Goal: Task Accomplishment & Management: Complete application form

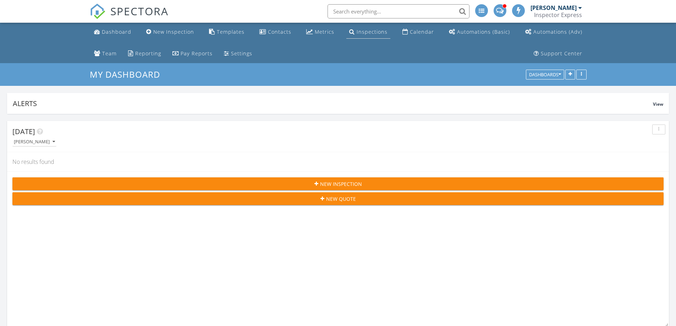
scroll to position [4, 4]
click at [356, 33] on div "Inspections" at bounding box center [371, 31] width 31 height 7
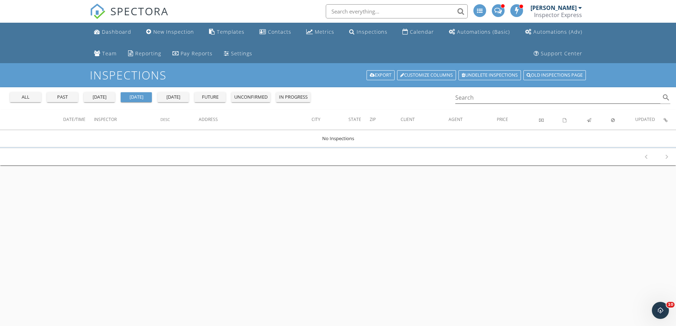
click at [61, 100] on div "past" at bounding box center [63, 97] width 26 height 7
click at [496, 101] on input "Search" at bounding box center [557, 98] width 205 height 12
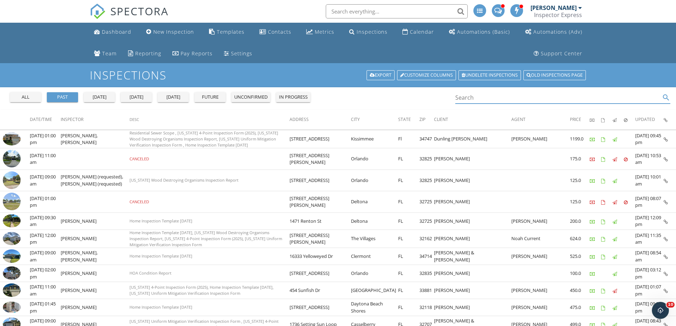
click at [467, 99] on input "Search" at bounding box center [557, 98] width 205 height 12
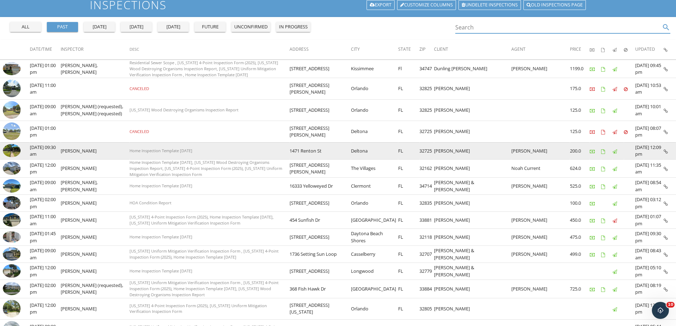
scroll to position [71, 0]
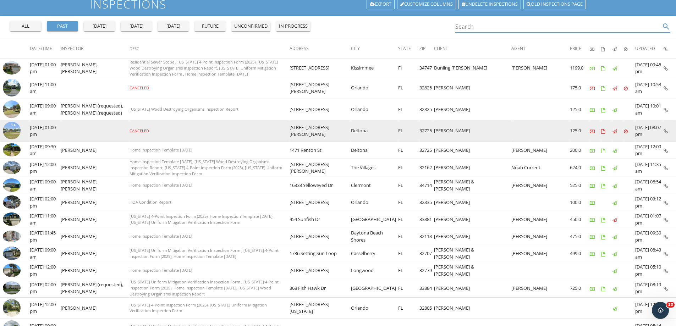
click at [351, 121] on td "1581 Fergason Ave" at bounding box center [319, 131] width 61 height 22
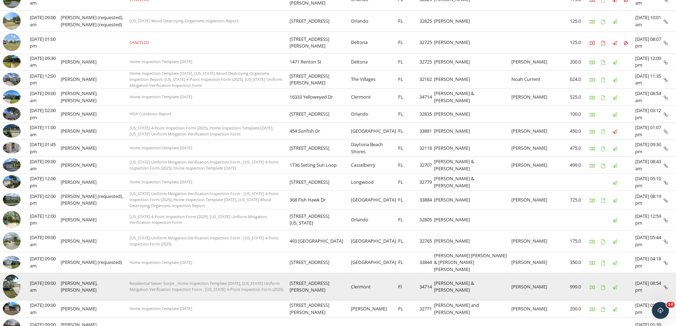
scroll to position [331, 0]
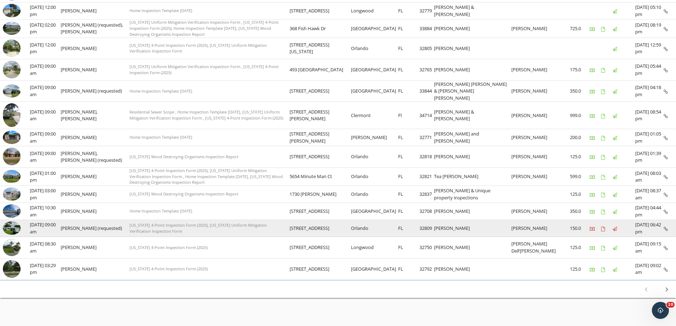
click at [11, 221] on img at bounding box center [12, 227] width 18 height 13
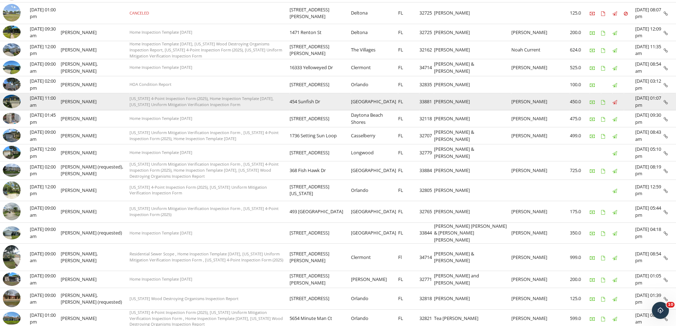
scroll to position [0, 0]
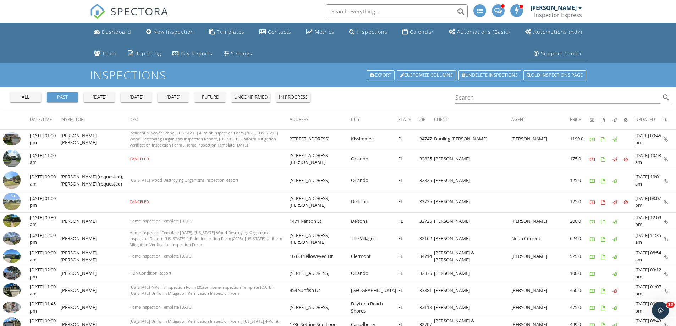
click at [565, 52] on div "Support Center" at bounding box center [561, 53] width 41 height 7
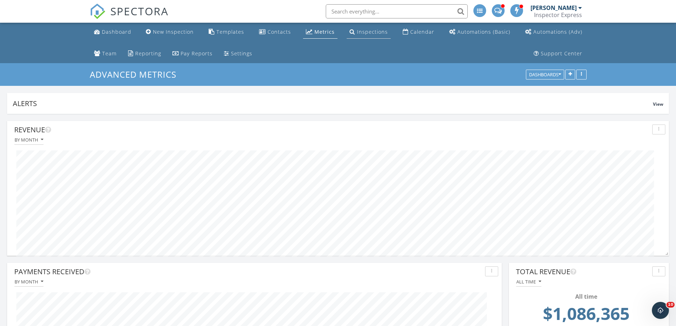
click at [357, 33] on div "Inspections" at bounding box center [372, 31] width 31 height 7
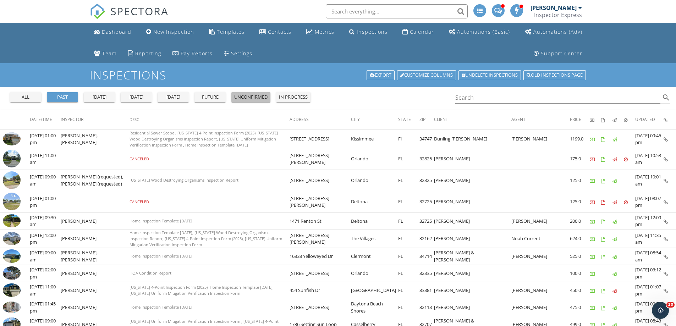
click at [258, 97] on div "unconfirmed" at bounding box center [250, 97] width 33 height 7
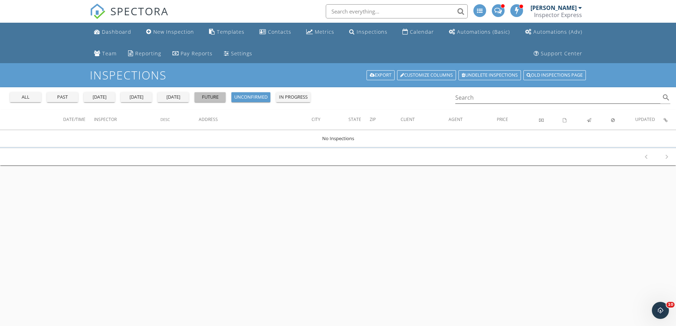
click at [213, 97] on div "future" at bounding box center [210, 97] width 26 height 7
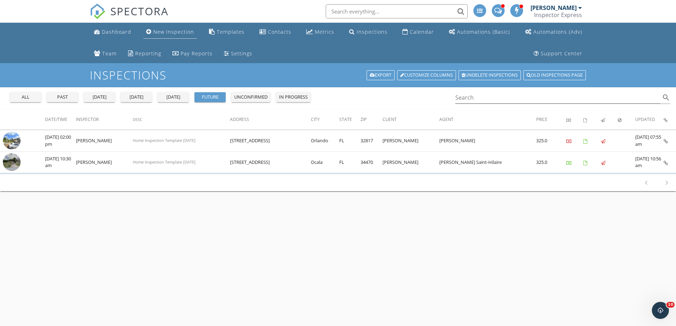
click at [158, 32] on div "New Inspection" at bounding box center [173, 31] width 41 height 7
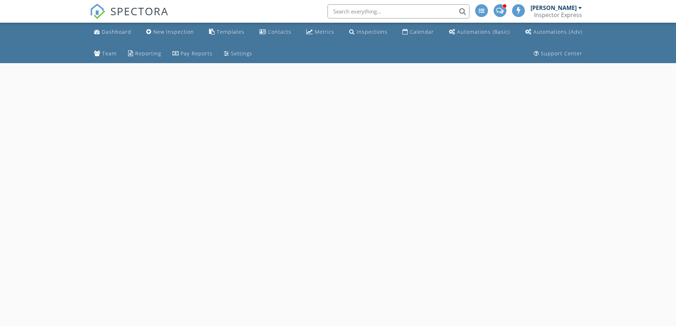
select select "8"
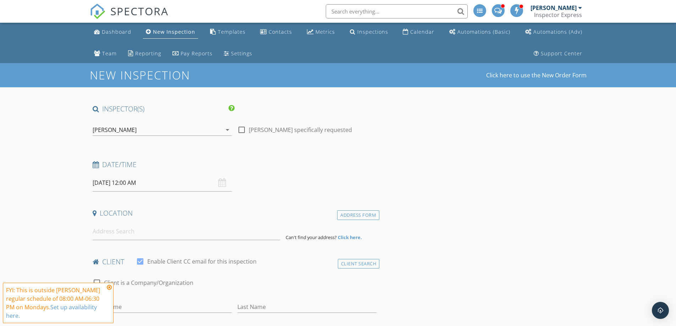
click at [100, 184] on input "09/29/2025 12:00 AM" at bounding box center [162, 182] width 139 height 17
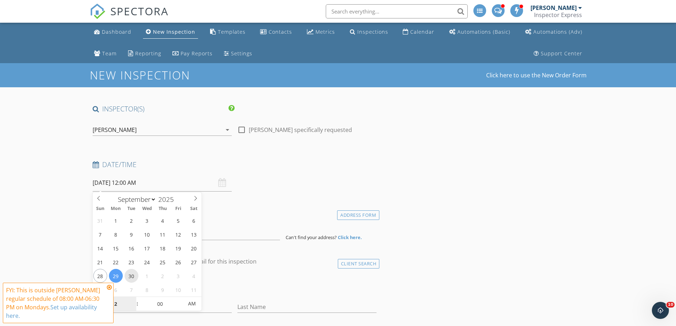
type input "09/30/2025 12:00 AM"
click at [116, 306] on input "12" at bounding box center [115, 304] width 44 height 14
click at [116, 305] on input "12" at bounding box center [115, 304] width 44 height 14
type input "9"
type input "09/30/2025 9:00 AM"
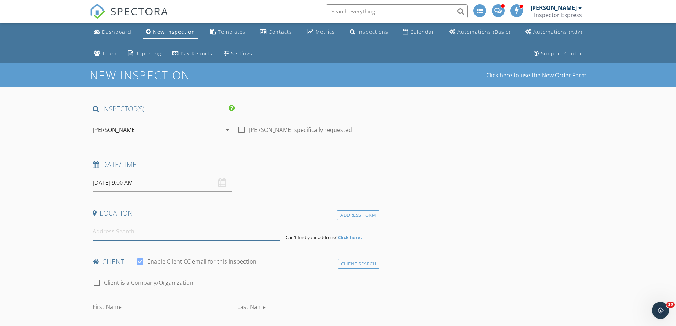
click at [123, 233] on input at bounding box center [186, 231] width 187 height 17
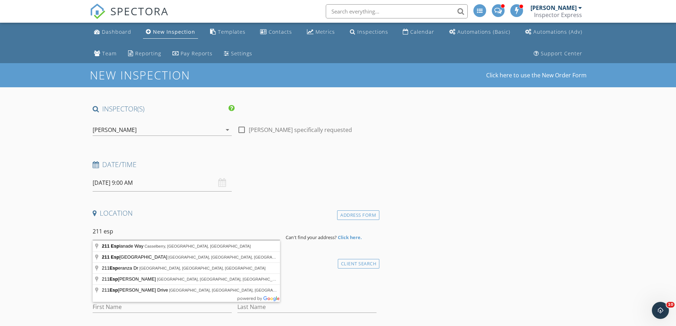
type input "211 Esplanade Way, Casselberry, FL, USA"
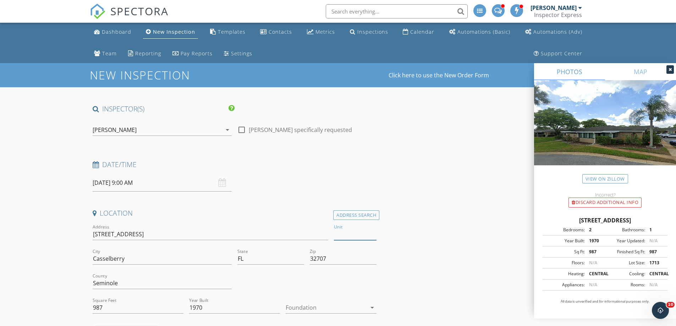
click at [349, 231] on input "Unit" at bounding box center [355, 234] width 43 height 12
type input "105"
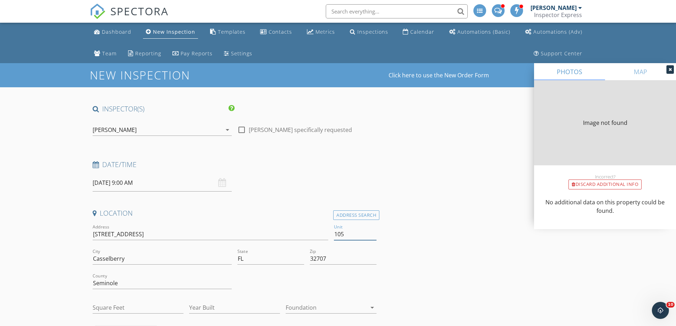
type input "1525"
type input "1970"
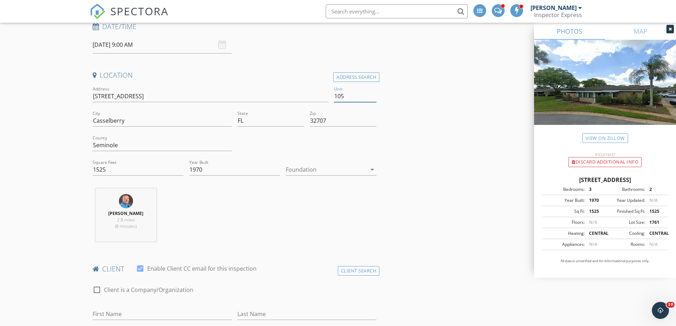
scroll to position [142, 0]
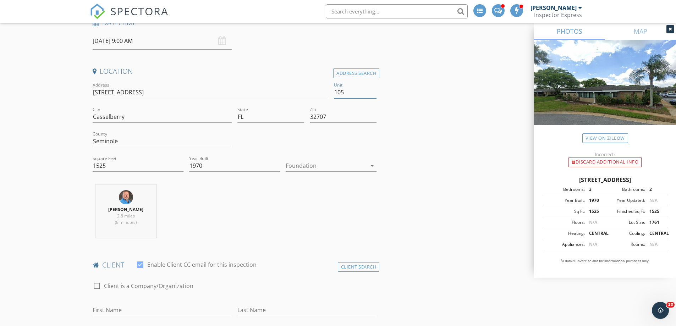
type input "105"
click at [294, 167] on div at bounding box center [326, 165] width 81 height 11
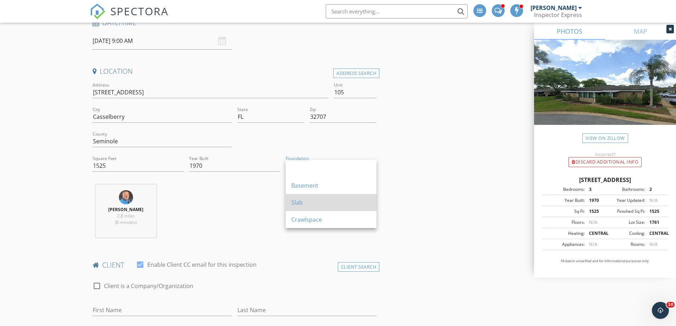
click at [295, 206] on div "Slab" at bounding box center [330, 202] width 79 height 9
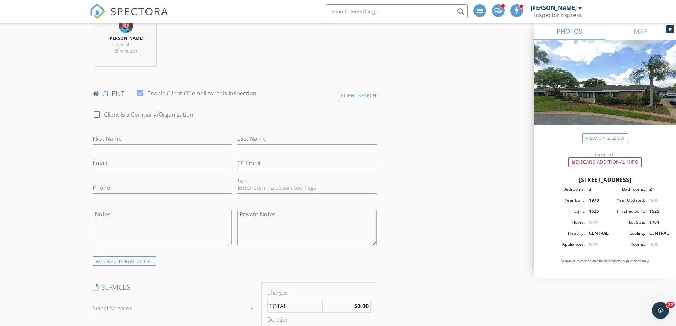
scroll to position [319, 0]
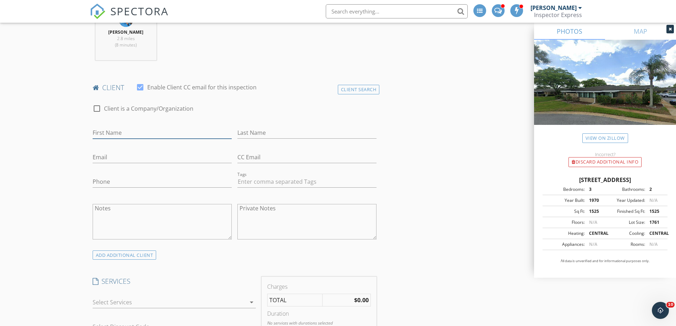
click at [119, 129] on input "First Name" at bounding box center [162, 133] width 139 height 12
type input "Eric"
type input "Winchell"
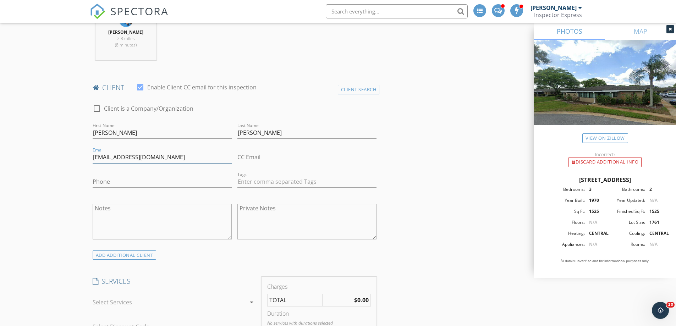
type input "ericwin@cfl.rr.com"
click at [119, 179] on input "Phone" at bounding box center [162, 182] width 139 height 12
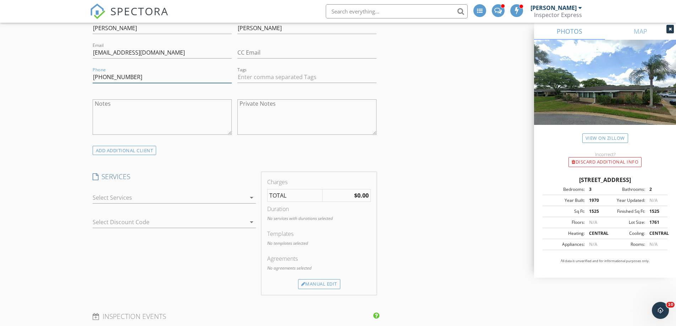
scroll to position [426, 0]
type input "407-376-0595"
click at [101, 198] on div at bounding box center [169, 195] width 153 height 11
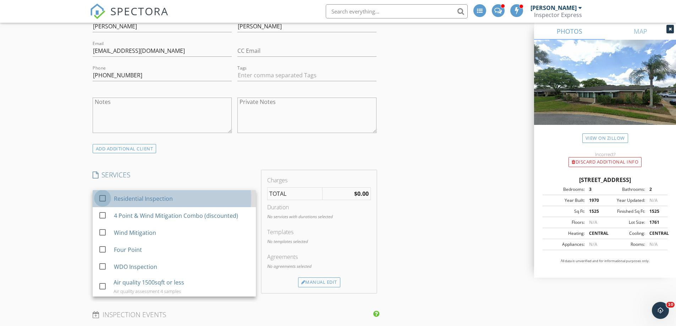
click at [101, 197] on div at bounding box center [102, 198] width 12 height 12
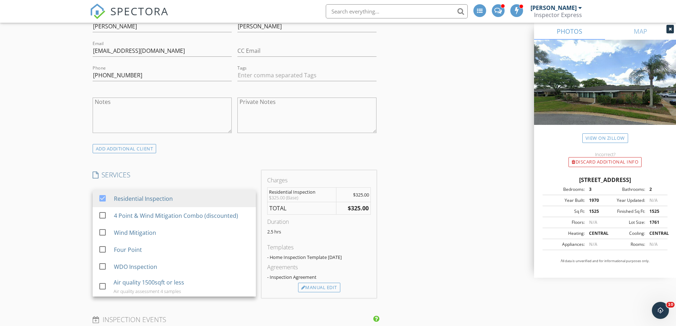
scroll to position [461, 0]
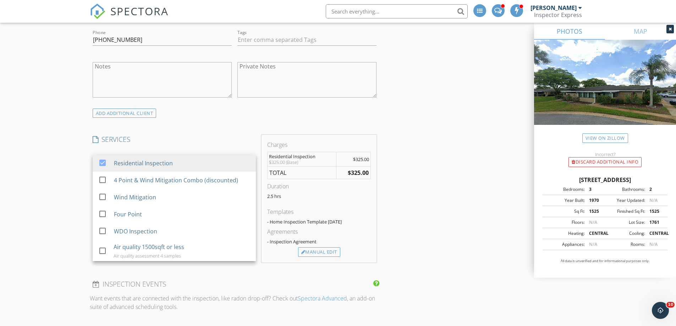
click at [82, 198] on div "New Inspection Click here to use the New Order Form INSPECTOR(S) check_box Jame…" at bounding box center [338, 303] width 676 height 1403
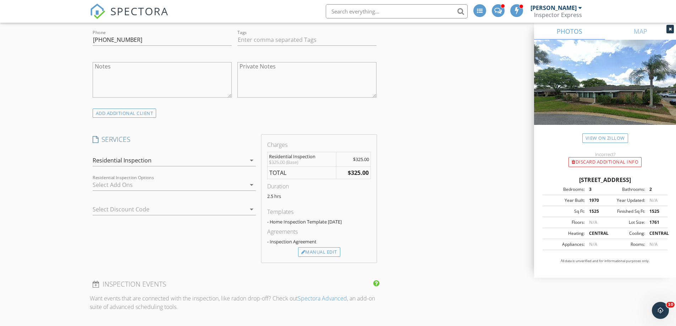
click at [103, 161] on div "Residential Inspection" at bounding box center [122, 160] width 59 height 6
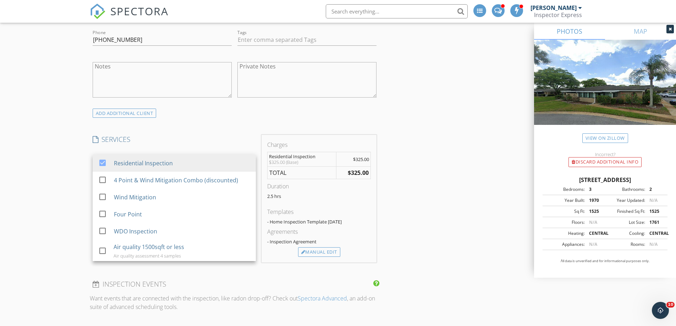
click at [82, 189] on div "New Inspection Click here to use the New Order Form INSPECTOR(S) check_box Jame…" at bounding box center [338, 303] width 676 height 1403
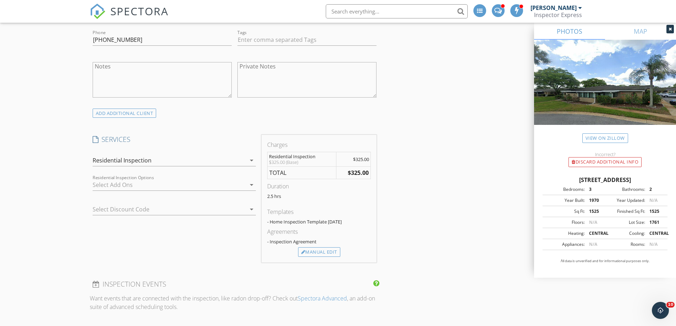
click at [103, 185] on div at bounding box center [169, 184] width 153 height 11
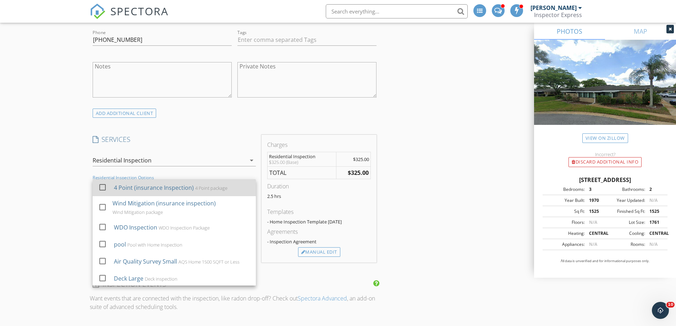
click at [101, 189] on div at bounding box center [102, 187] width 12 height 12
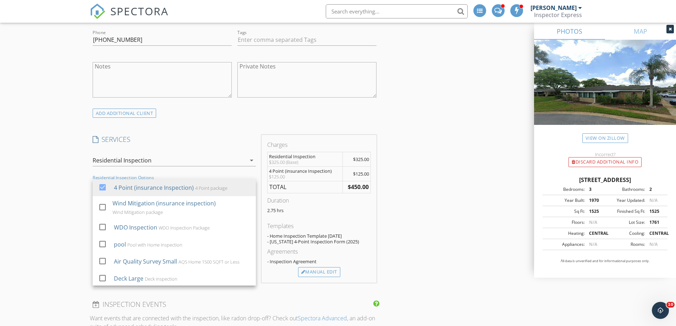
click at [56, 206] on div "New Inspection Click here to use the New Order Form INSPECTOR(S) check_box Jame…" at bounding box center [338, 313] width 676 height 1423
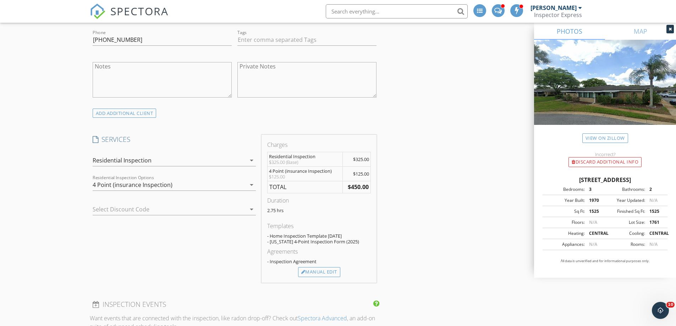
click at [94, 162] on div "Residential Inspection" at bounding box center [122, 160] width 59 height 6
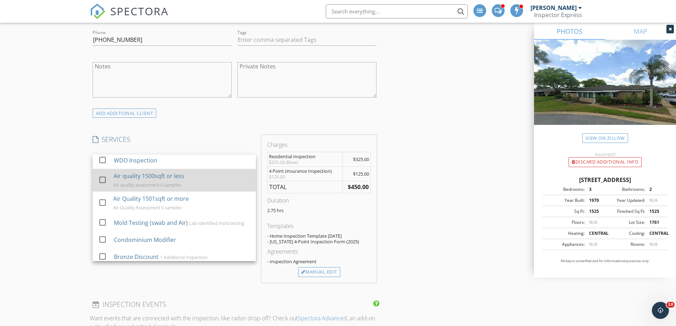
scroll to position [106, 0]
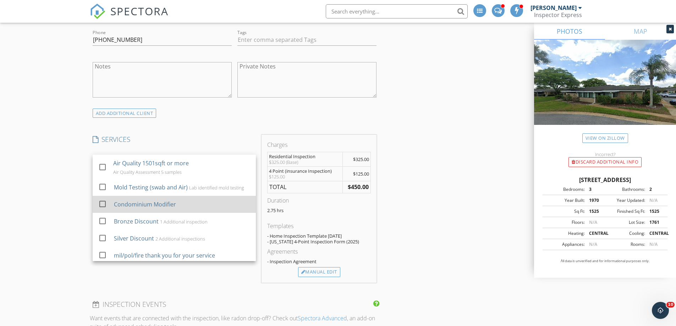
click at [102, 206] on div at bounding box center [102, 204] width 12 height 12
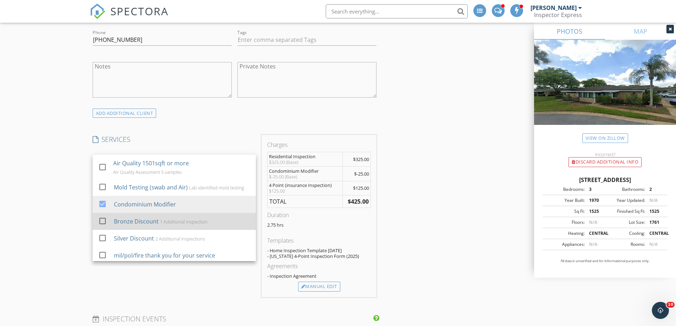
click at [102, 217] on div at bounding box center [102, 221] width 12 height 12
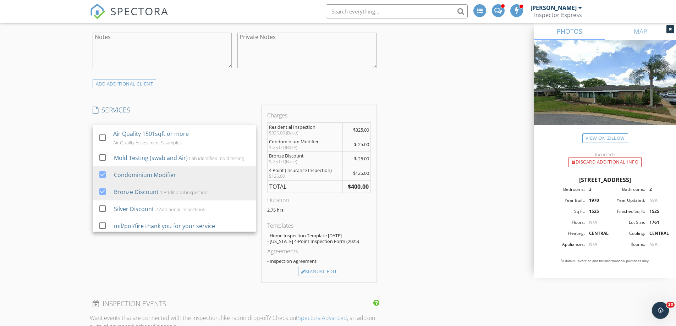
scroll to position [497, 0]
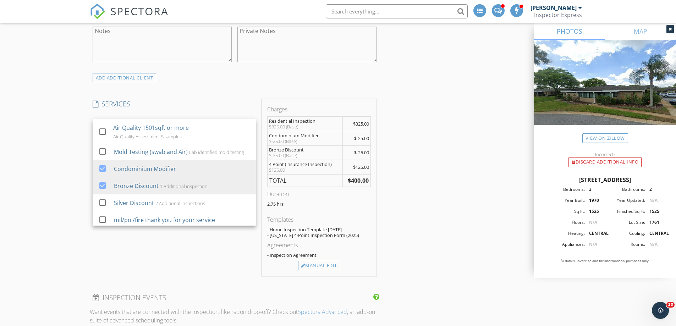
click at [381, 228] on div "INSPECTOR(S) check_box James Brady PRIMARY check_box_outline_blank Edward Santa…" at bounding box center [338, 305] width 497 height 1394
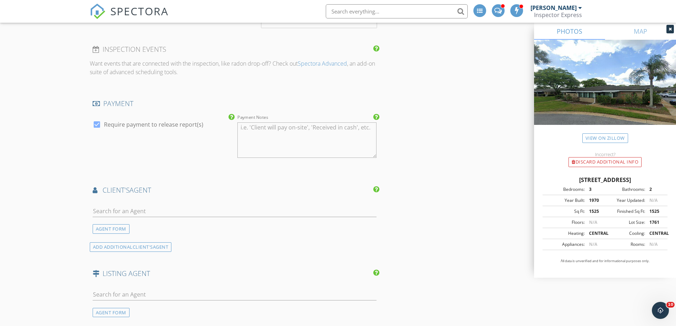
scroll to position [780, 0]
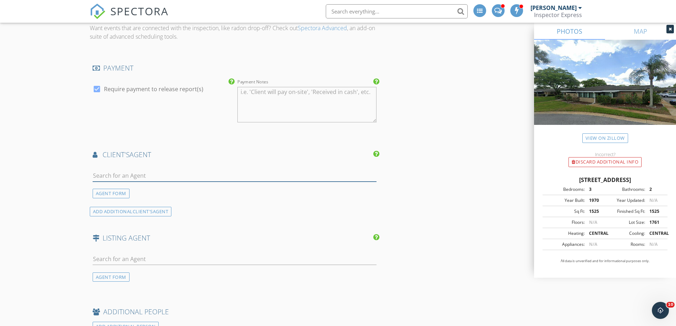
click at [165, 172] on input "text" at bounding box center [235, 176] width 284 height 12
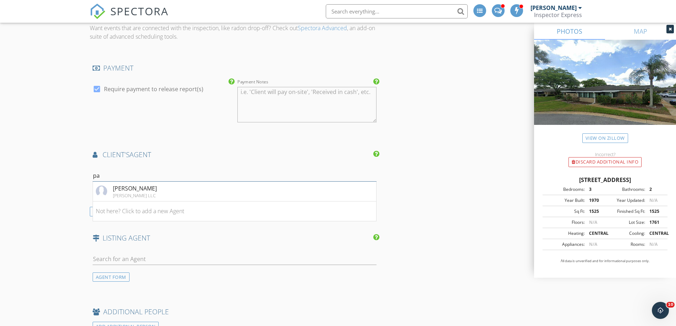
type input "p"
click at [125, 194] on div "AGENT FORM" at bounding box center [111, 194] width 37 height 10
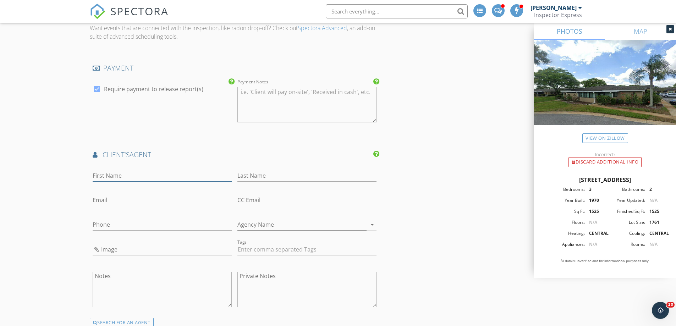
click at [137, 177] on input "First Name" at bounding box center [162, 176] width 139 height 12
type input "Pablo"
type input "Peralta"
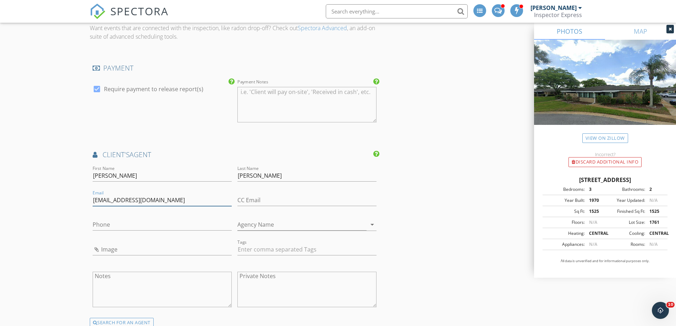
type input "Pablorealtor@yahoo.com"
click at [121, 224] on input "Phone" at bounding box center [162, 225] width 139 height 12
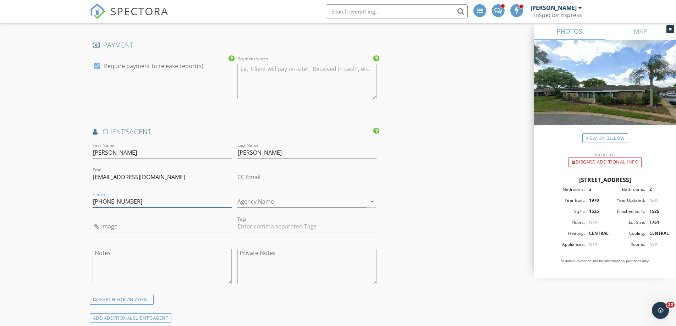
scroll to position [816, 0]
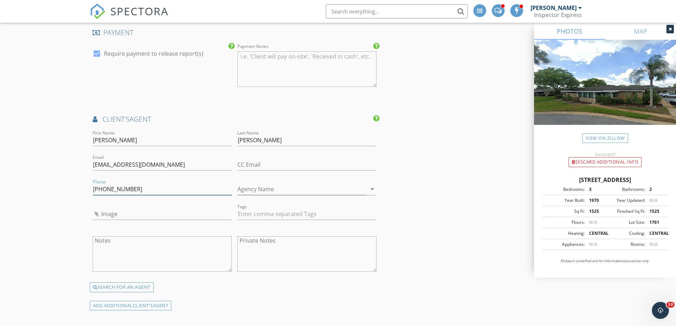
type input "407-592-4078"
click at [137, 216] on input "Image" at bounding box center [162, 214] width 139 height 12
type input "f3e511f3a58e5d6afecb2a22c45829da.jpg"
click at [271, 193] on input "Agency Name" at bounding box center [301, 189] width 129 height 12
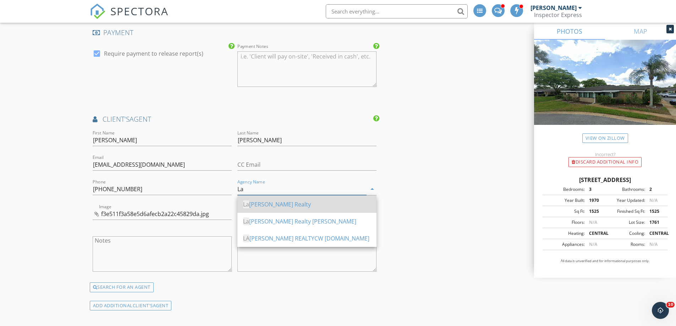
click at [249, 206] on span "La" at bounding box center [246, 204] width 6 height 8
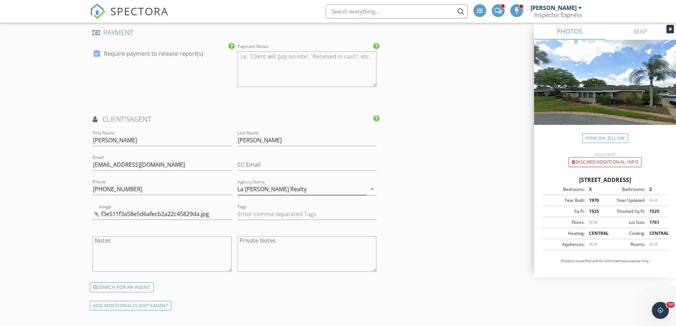
type input "La Rosa Realty"
click at [40, 204] on div "New Inspection Click here to use the New Order Form INSPECTOR(S) check_box Jame…" at bounding box center [338, 38] width 676 height 1582
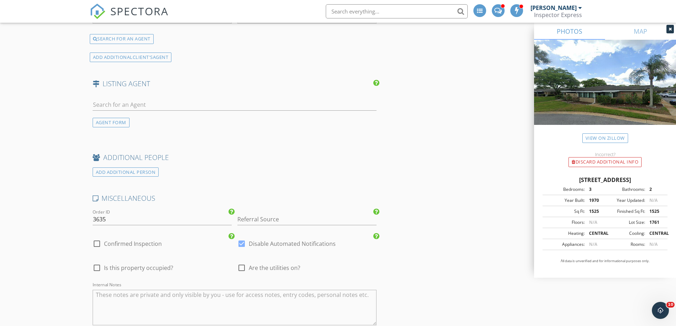
scroll to position [1135, 0]
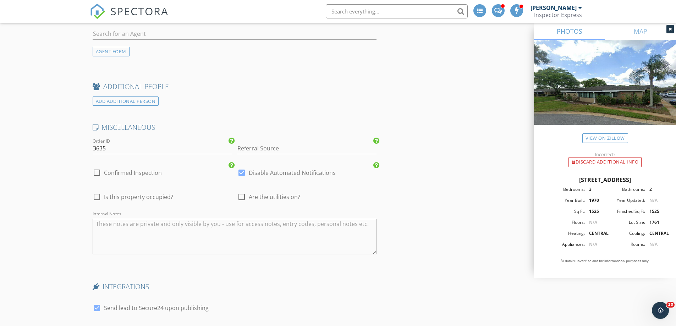
click at [95, 174] on div at bounding box center [97, 173] width 12 height 12
checkbox input "true"
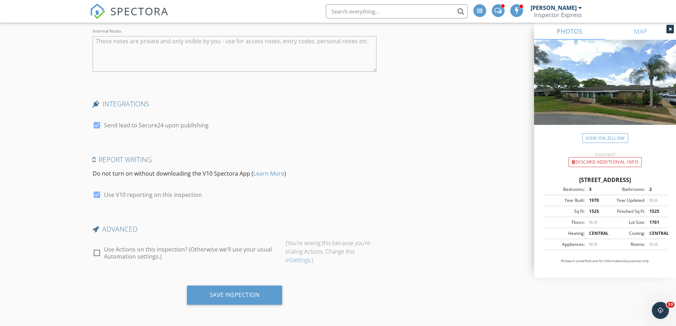
scroll to position [1319, 0]
click at [233, 294] on div "Save Inspection" at bounding box center [235, 293] width 50 height 7
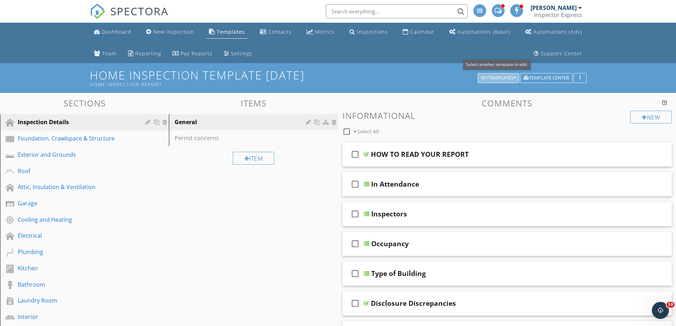
click at [494, 77] on div "My Templates" at bounding box center [498, 78] width 35 height 5
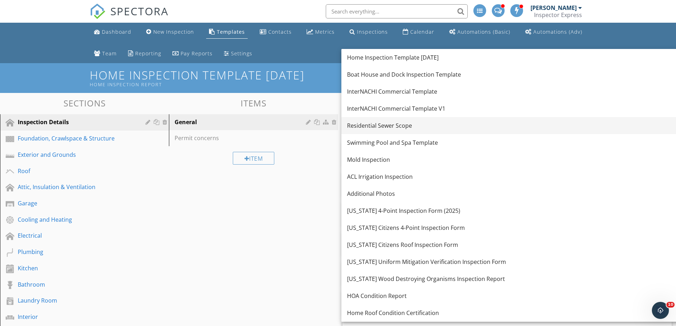
click at [361, 127] on div "Residential Sewer Scope" at bounding box center [534, 125] width 374 height 9
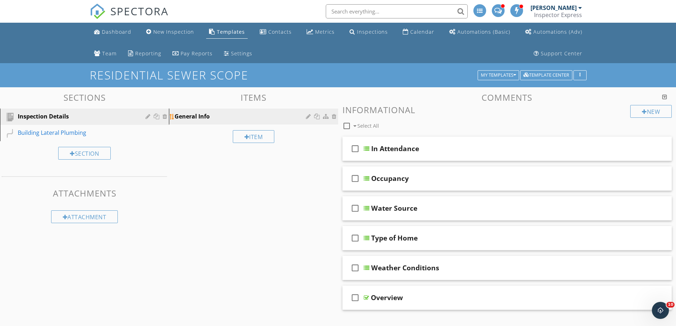
click at [205, 118] on div "General Info" at bounding box center [241, 116] width 133 height 9
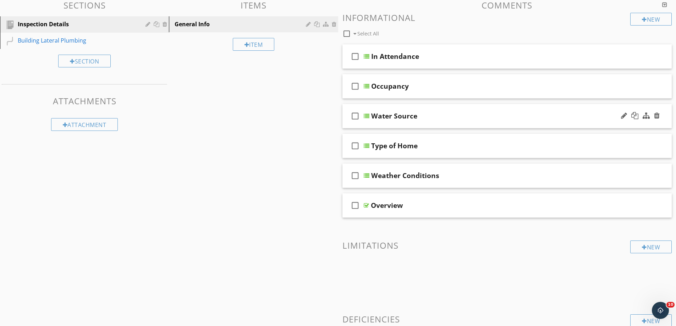
scroll to position [55, 0]
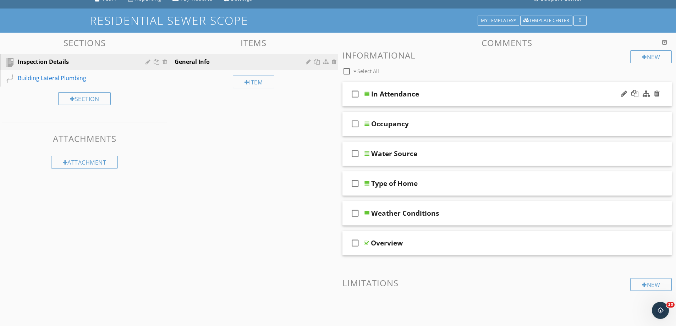
click at [354, 93] on icon "check_box_outline_blank" at bounding box center [354, 93] width 11 height 17
click at [354, 93] on icon "check_box" at bounding box center [354, 93] width 11 height 17
click at [382, 95] on div "In Attendance" at bounding box center [395, 94] width 48 height 9
click at [382, 95] on input "In Attendance" at bounding box center [489, 95] width 236 height 12
click at [621, 94] on div at bounding box center [624, 93] width 6 height 7
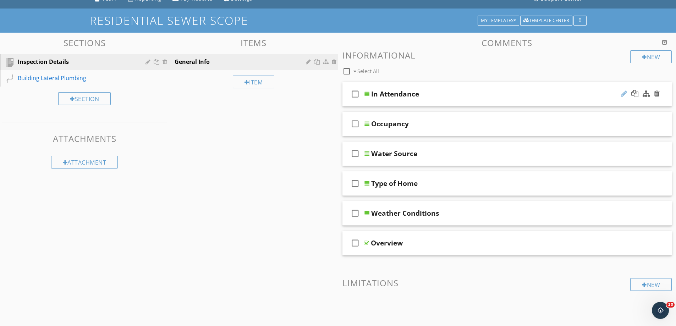
click at [621, 94] on div at bounding box center [624, 93] width 6 height 7
click at [366, 93] on div at bounding box center [367, 94] width 6 height 6
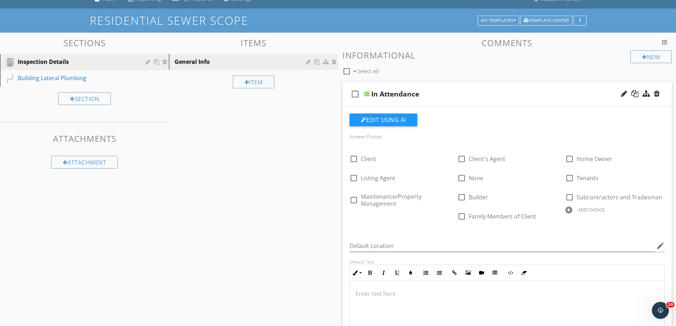
click at [366, 93] on div at bounding box center [367, 94] width 6 height 6
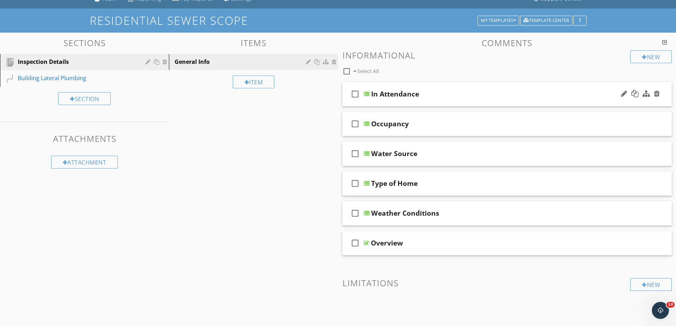
click at [366, 93] on div at bounding box center [367, 94] width 6 height 6
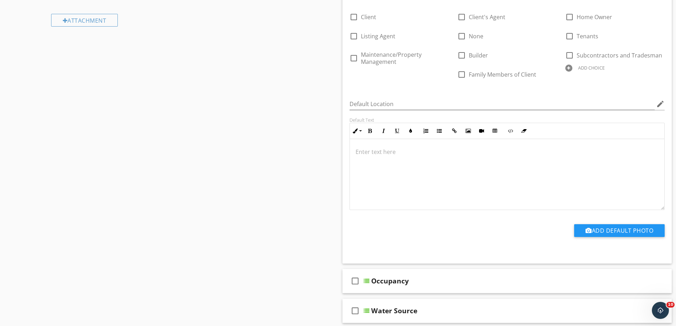
scroll to position [0, 0]
click at [363, 281] on div "check_box_outline_blank" at bounding box center [356, 280] width 14 height 17
click at [364, 281] on div at bounding box center [367, 281] width 6 height 6
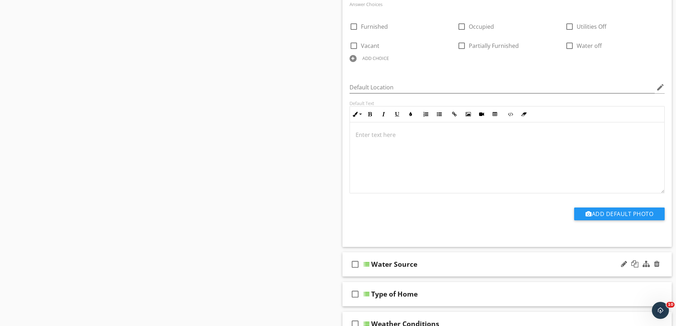
click at [365, 266] on div at bounding box center [367, 264] width 6 height 6
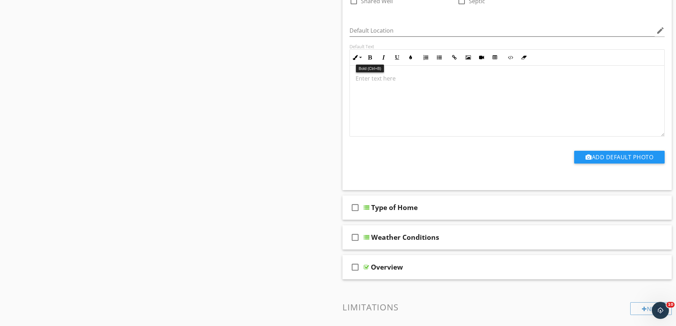
scroll to position [870, 0]
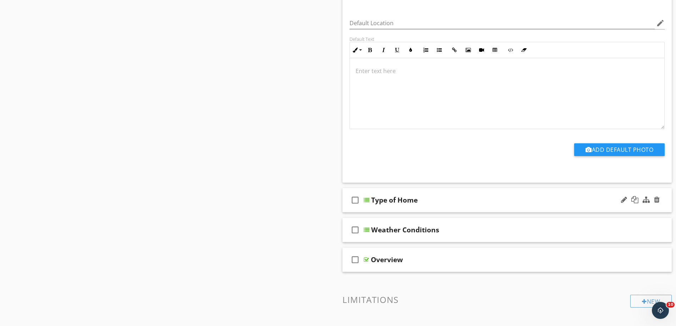
click at [368, 201] on div at bounding box center [367, 200] width 6 height 6
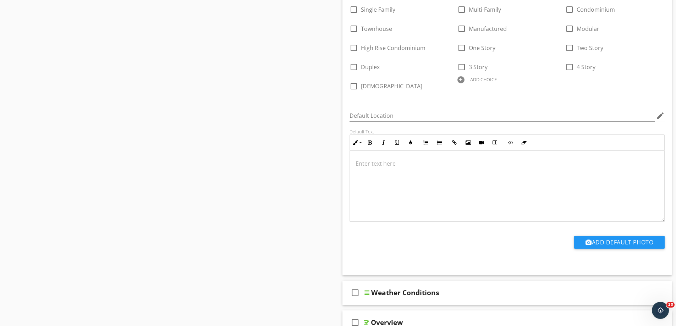
scroll to position [1154, 0]
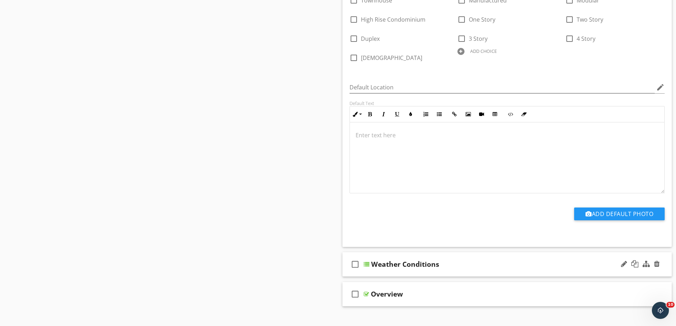
click at [367, 266] on div at bounding box center [367, 264] width 6 height 6
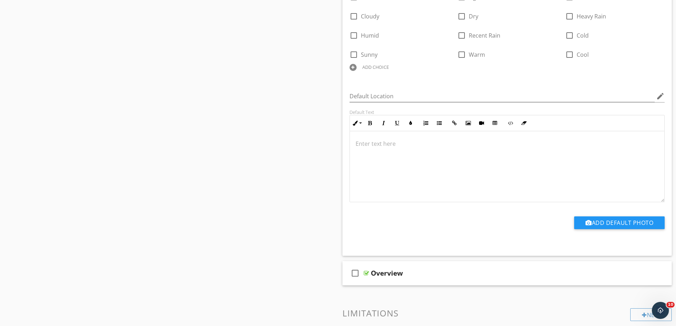
scroll to position [1580, 0]
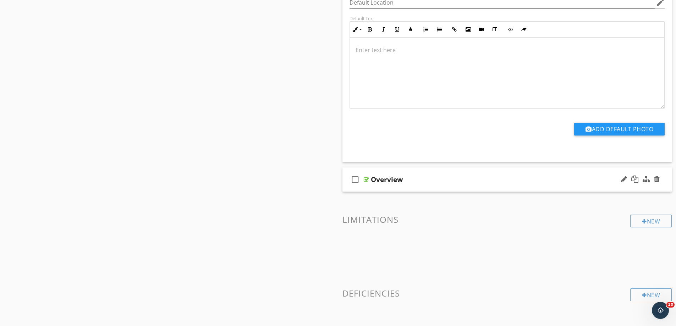
click at [365, 182] on div at bounding box center [366, 180] width 5 height 6
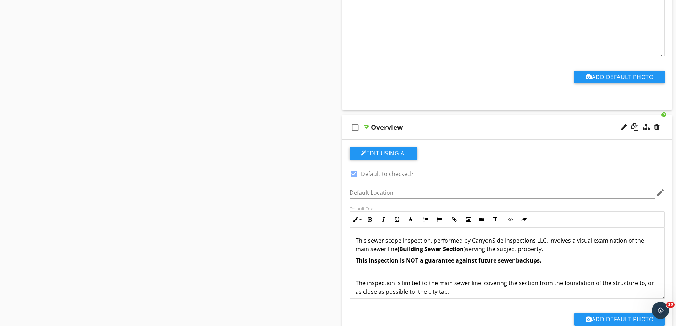
scroll to position [1722, 0]
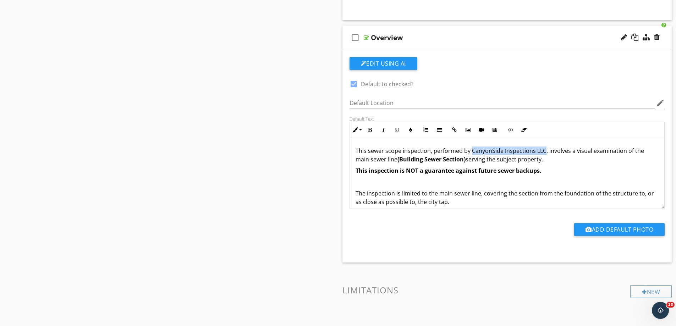
drag, startPoint x: 470, startPoint y: 151, endPoint x: 543, endPoint y: 149, distance: 73.1
click at [543, 149] on p "This sewer scope inspection, performed by CanyonSide Inspections LLC, involves …" at bounding box center [506, 154] width 303 height 17
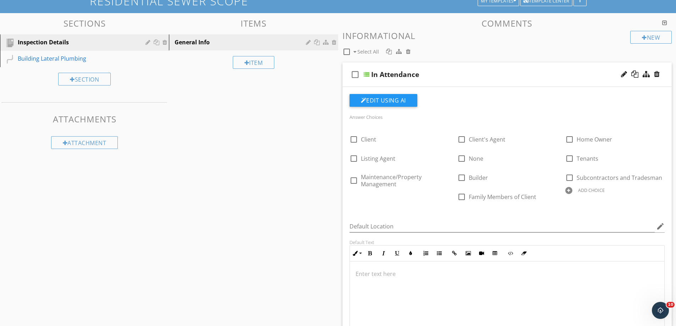
scroll to position [0, 0]
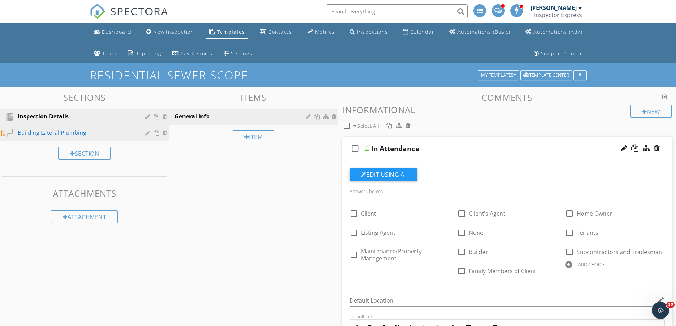
click at [54, 134] on div "Building Lateral Plumbing" at bounding box center [76, 132] width 117 height 9
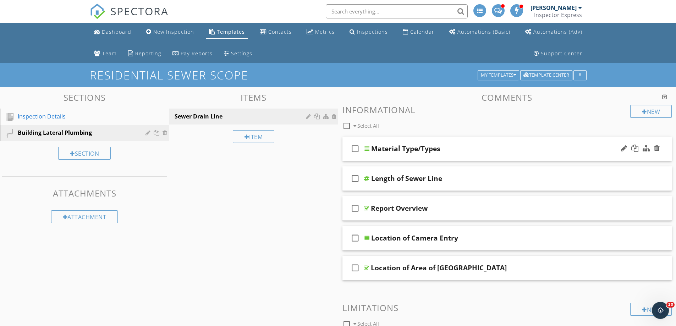
click at [366, 149] on div at bounding box center [367, 149] width 6 height 6
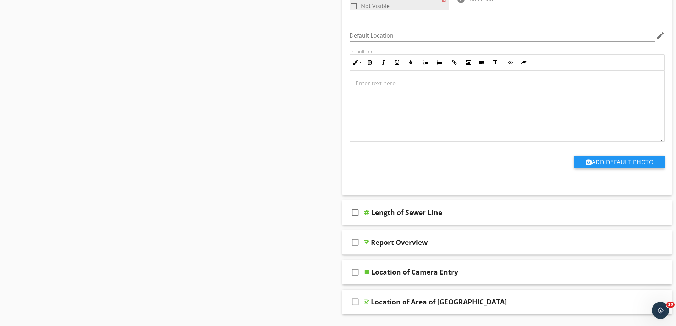
scroll to position [248, 0]
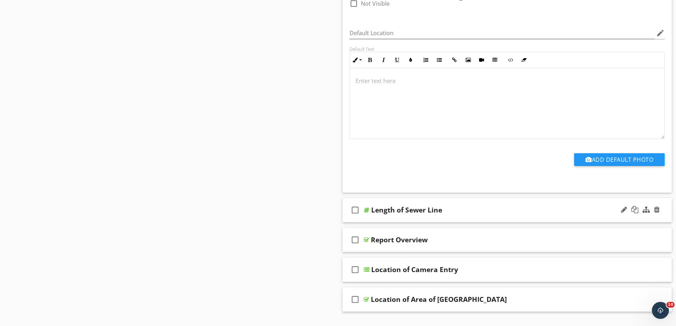
click at [365, 211] on div at bounding box center [367, 210] width 6 height 6
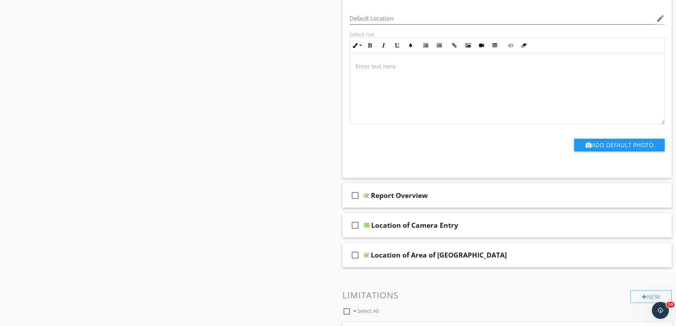
scroll to position [568, 0]
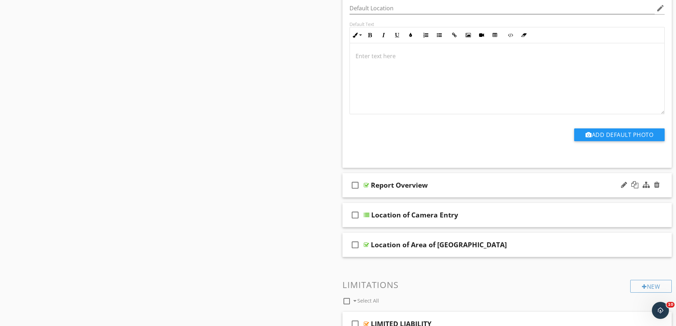
click at [365, 187] on div at bounding box center [366, 185] width 5 height 6
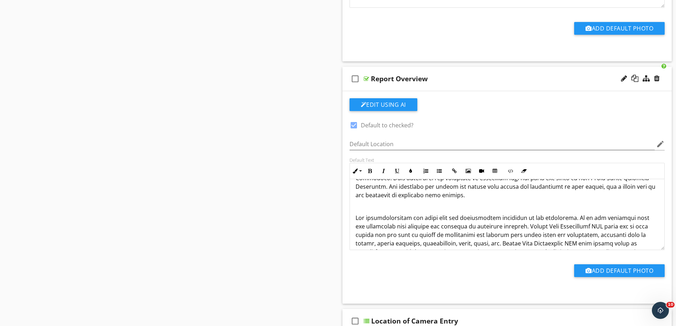
scroll to position [106, 0]
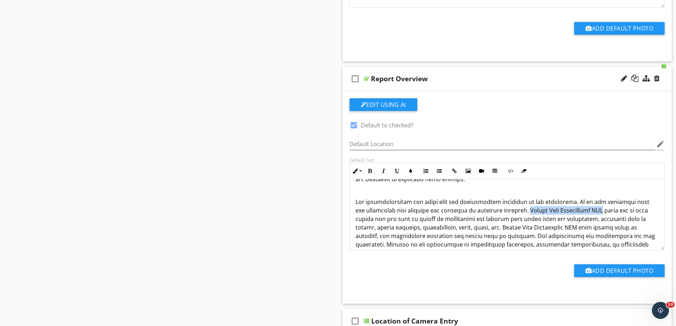
drag, startPoint x: 507, startPoint y: 210, endPoint x: 581, endPoint y: 208, distance: 74.1
click at [581, 208] on p at bounding box center [506, 245] width 303 height 94
drag, startPoint x: 439, startPoint y: 228, endPoint x: 514, endPoint y: 227, distance: 74.9
click at [514, 227] on p at bounding box center [506, 245] width 303 height 94
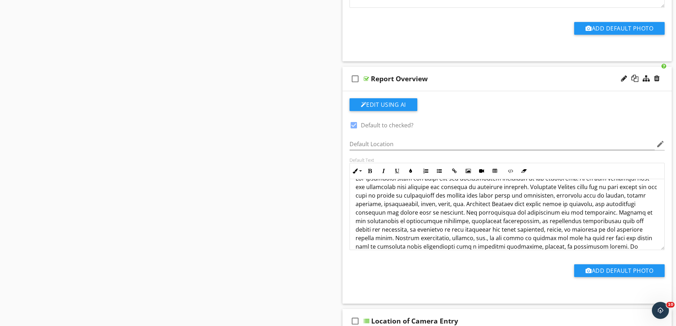
scroll to position [142, 0]
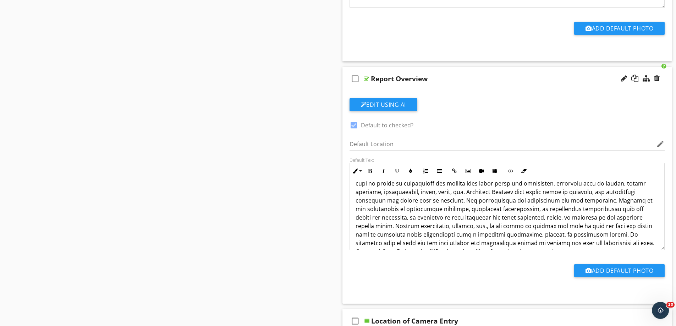
click at [587, 202] on p at bounding box center [506, 209] width 303 height 94
click at [538, 225] on p at bounding box center [506, 209] width 303 height 94
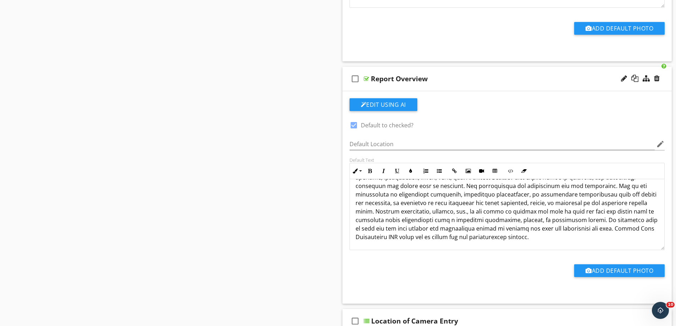
click at [407, 230] on p at bounding box center [506, 195] width 303 height 94
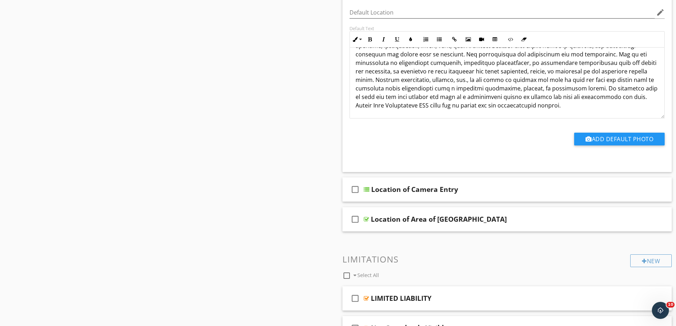
scroll to position [816, 0]
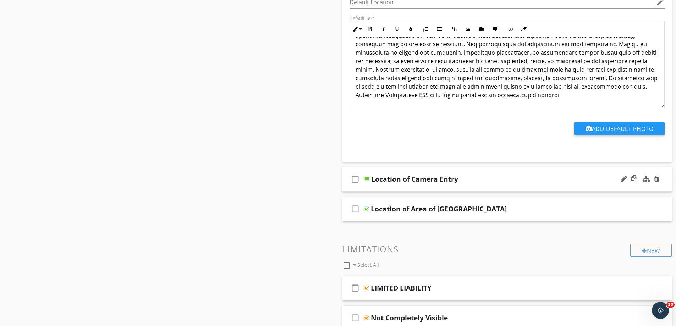
click at [366, 180] on div at bounding box center [367, 179] width 6 height 6
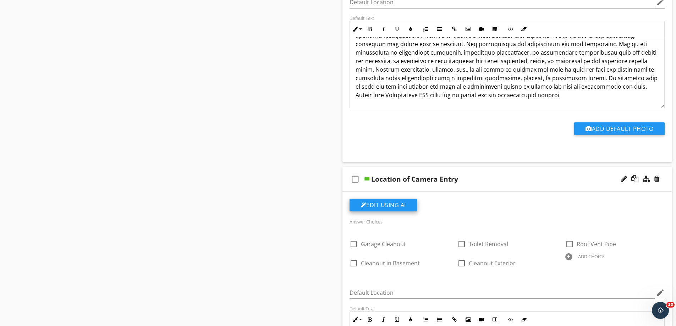
click at [388, 203] on button "Edit Using AI" at bounding box center [383, 205] width 68 height 13
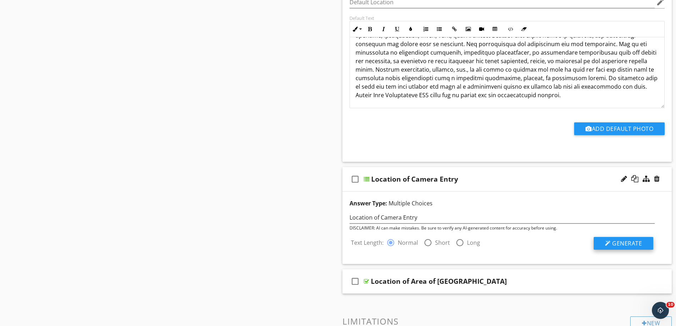
click at [632, 243] on span "Generate" at bounding box center [627, 243] width 30 height 8
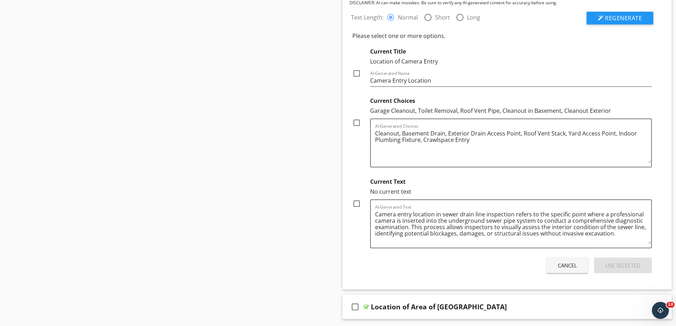
scroll to position [1029, 0]
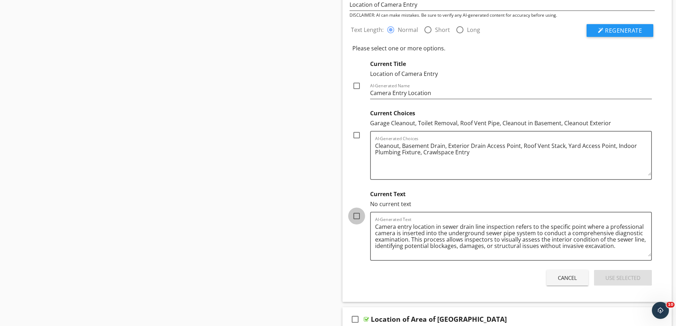
click at [354, 217] on div at bounding box center [356, 216] width 12 height 12
checkbox input "true"
click at [356, 136] on div at bounding box center [356, 135] width 12 height 12
checkbox input "true"
click at [628, 281] on div "Use Selected" at bounding box center [622, 278] width 35 height 8
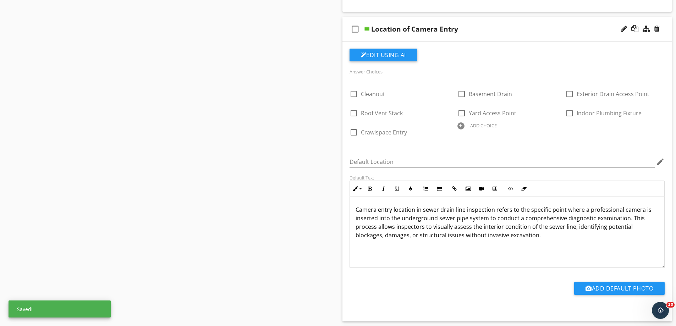
scroll to position [958, 0]
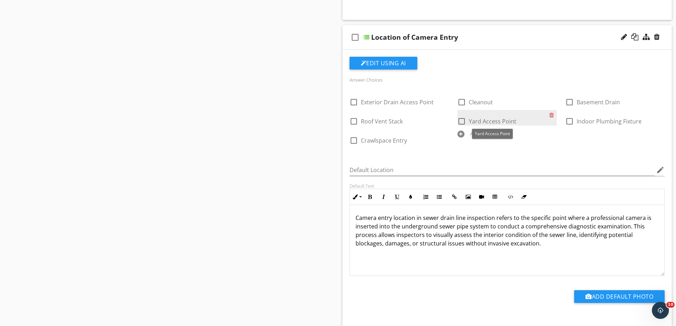
click at [496, 121] on span "Yard Access Point" at bounding box center [493, 121] width 48 height 8
checkbox input "true"
checkbox input "false"
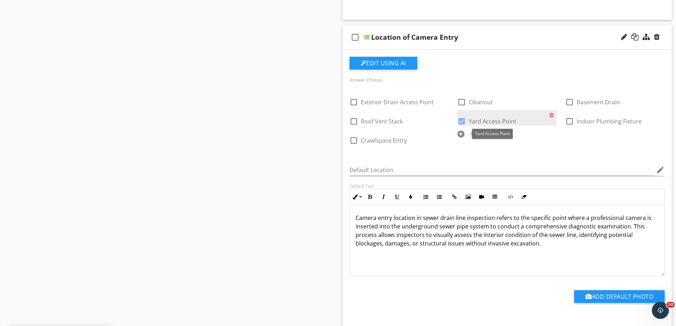
checkbox input "true"
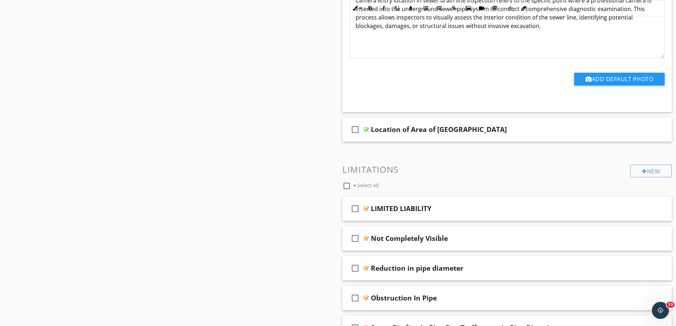
scroll to position [1206, 0]
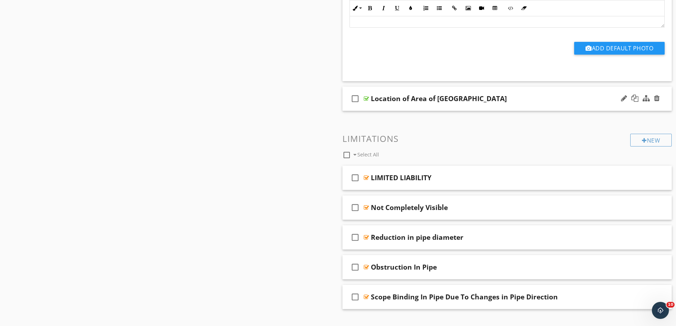
click at [366, 99] on div at bounding box center [366, 99] width 5 height 6
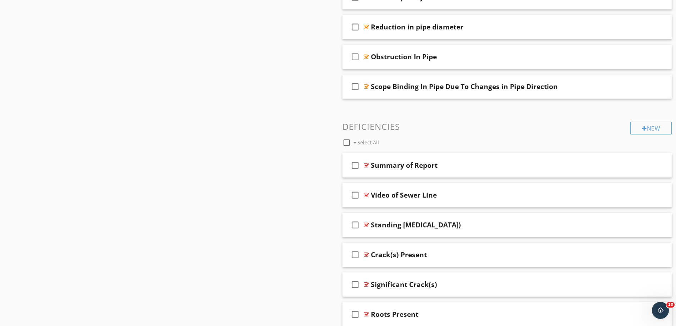
scroll to position [1632, 0]
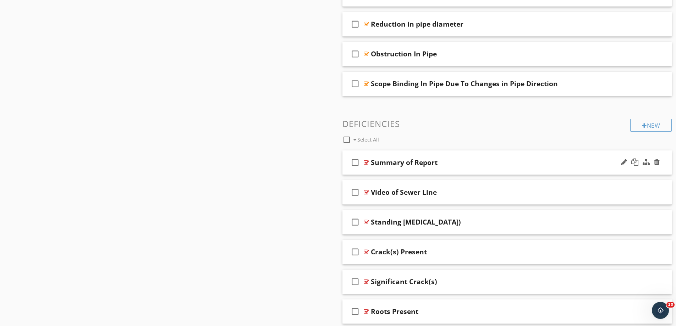
click at [392, 163] on div "Summary of Report" at bounding box center [404, 162] width 67 height 9
click at [365, 163] on div at bounding box center [366, 163] width 5 height 6
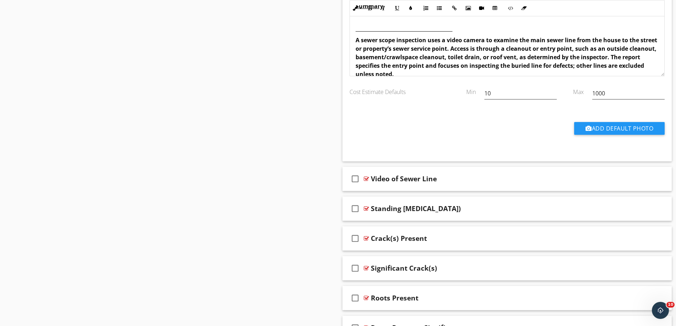
scroll to position [0, 0]
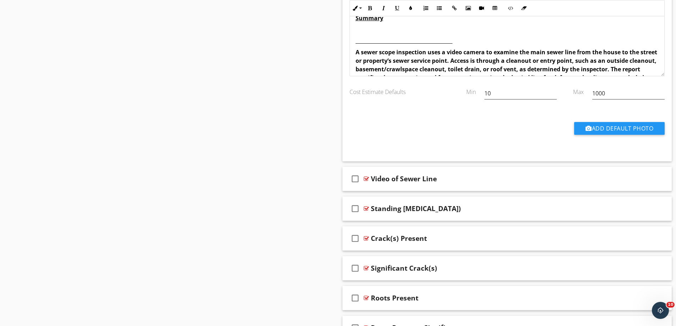
click at [378, 52] on strong "A sewer scope inspection uses a video camera to examine the main sewer line fro…" at bounding box center [505, 69] width 301 height 42
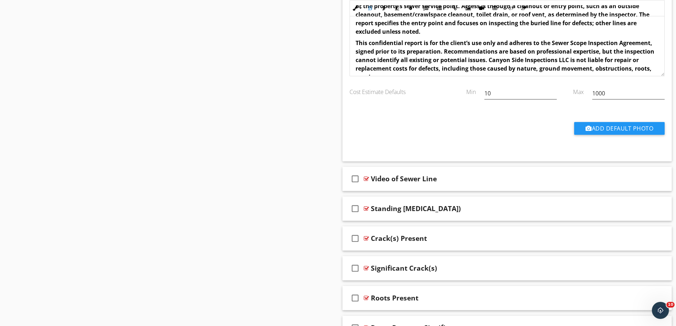
scroll to position [71, 0]
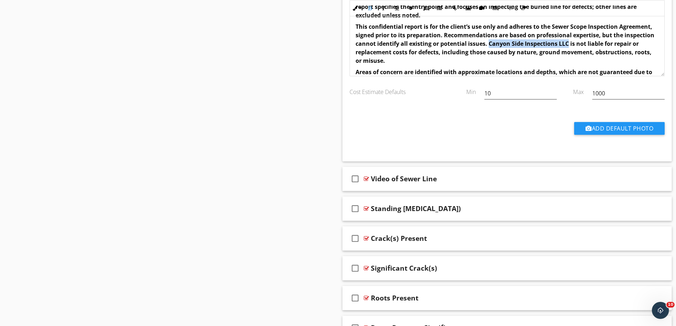
drag, startPoint x: 520, startPoint y: 44, endPoint x: 598, endPoint y: 43, distance: 78.0
click at [598, 43] on strong "This confidential report is for the client’s use only and adheres to the Sewer …" at bounding box center [504, 44] width 299 height 42
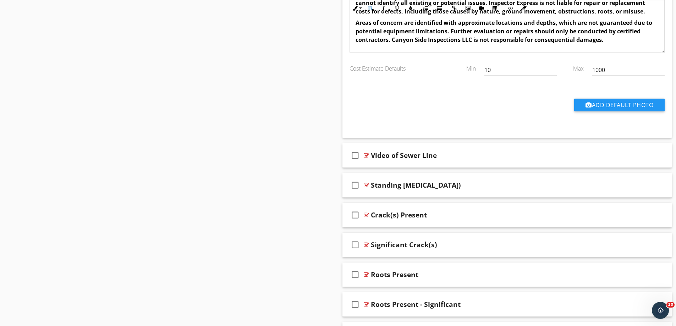
scroll to position [1951, 0]
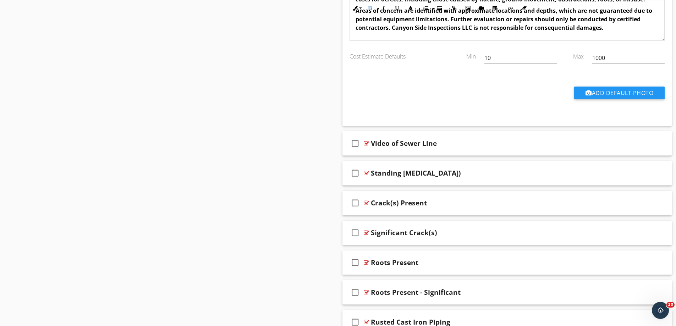
drag, startPoint x: 496, startPoint y: 28, endPoint x: 418, endPoint y: 30, distance: 77.7
click at [418, 30] on strong "Areas of concern are identified with approximate locations and depths, which ar…" at bounding box center [506, 19] width 303 height 25
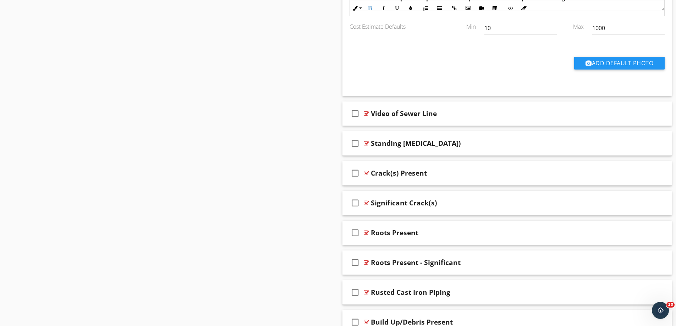
scroll to position [1961, 0]
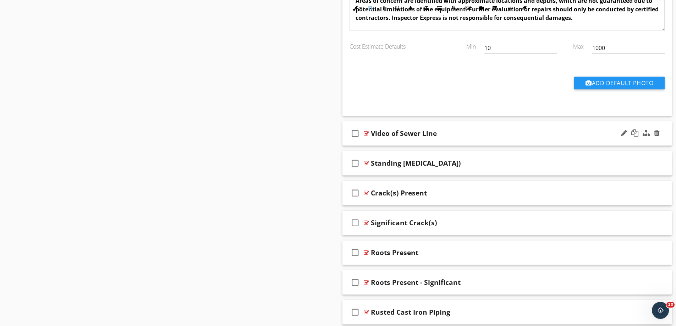
click at [365, 134] on div at bounding box center [366, 134] width 5 height 6
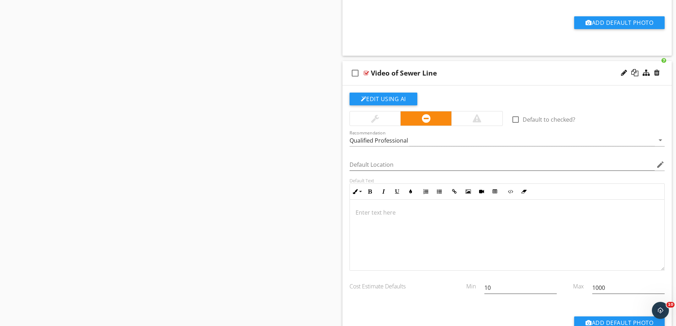
scroll to position [2067, 0]
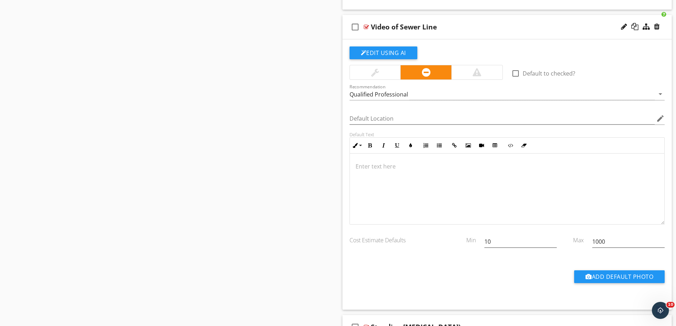
click at [517, 74] on div at bounding box center [515, 73] width 12 height 12
checkbox input "true"
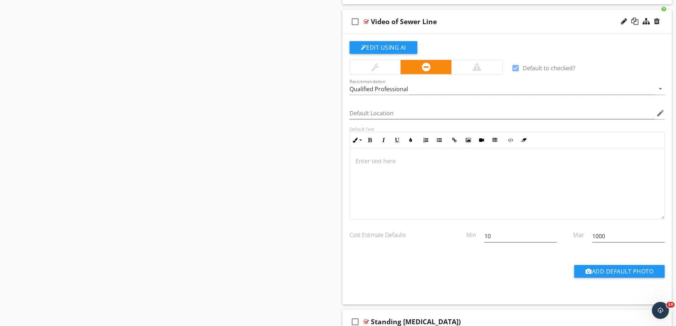
scroll to position [2032, 0]
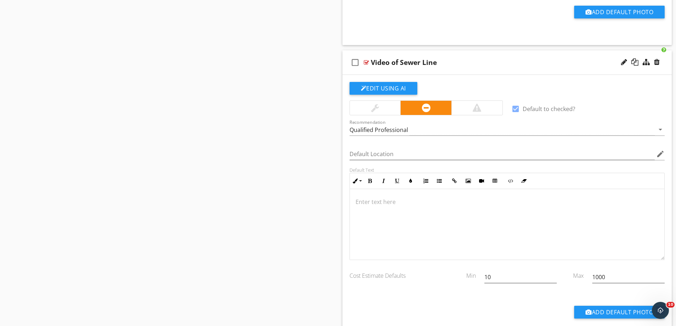
click at [375, 110] on div at bounding box center [375, 108] width 8 height 9
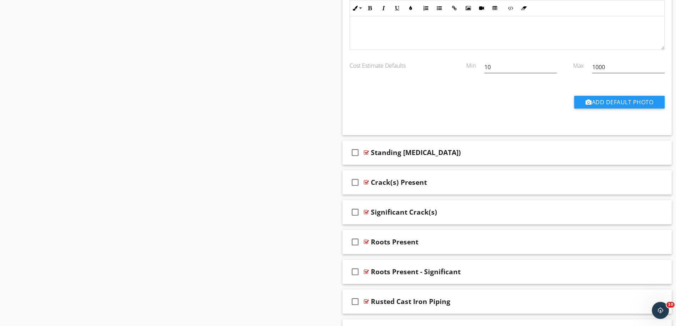
scroll to position [2280, 0]
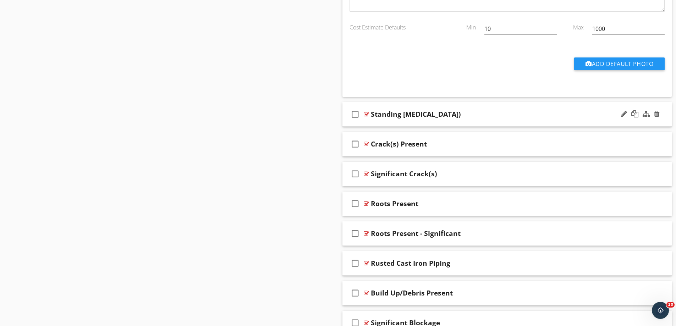
click at [366, 116] on div at bounding box center [366, 114] width 5 height 6
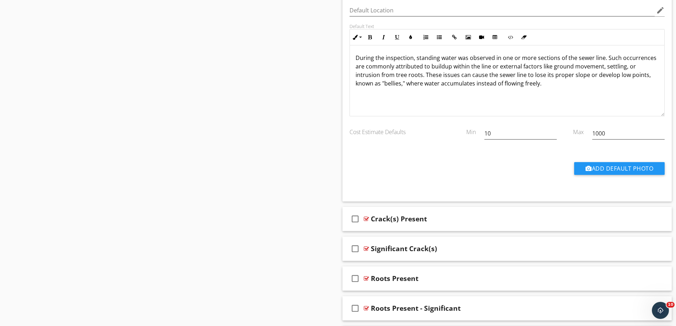
scroll to position [2493, 0]
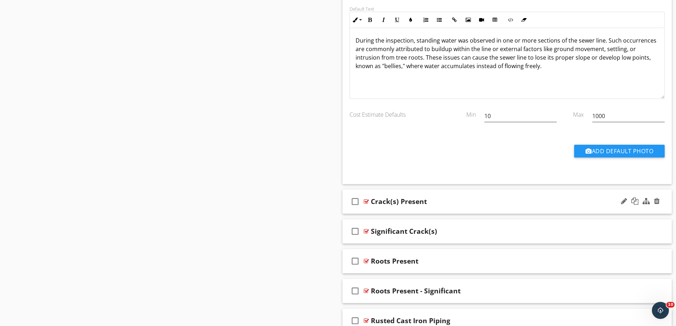
click at [366, 201] on div at bounding box center [366, 202] width 5 height 6
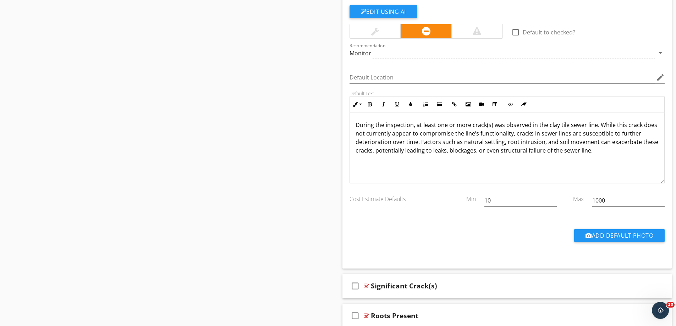
scroll to position [2777, 0]
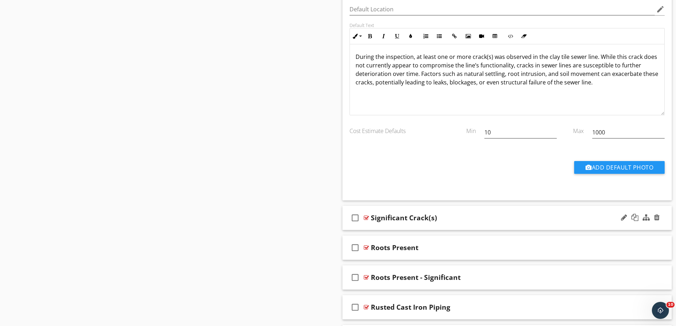
click at [367, 218] on div at bounding box center [366, 218] width 5 height 6
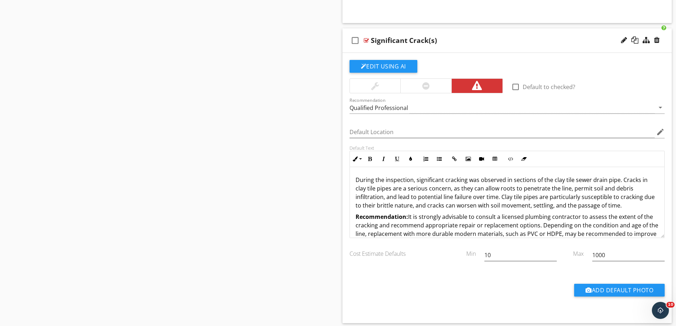
scroll to position [35, 0]
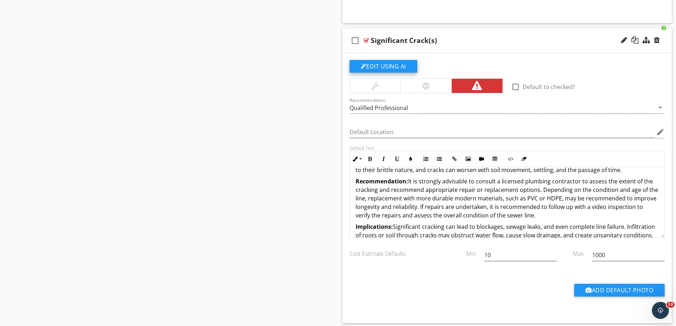
click at [387, 65] on button "Edit Using AI" at bounding box center [383, 66] width 68 height 13
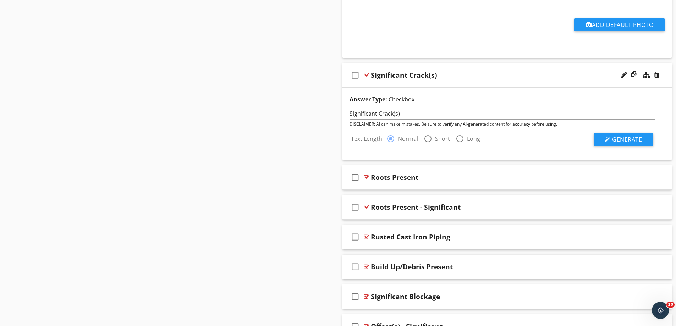
scroll to position [2915, 0]
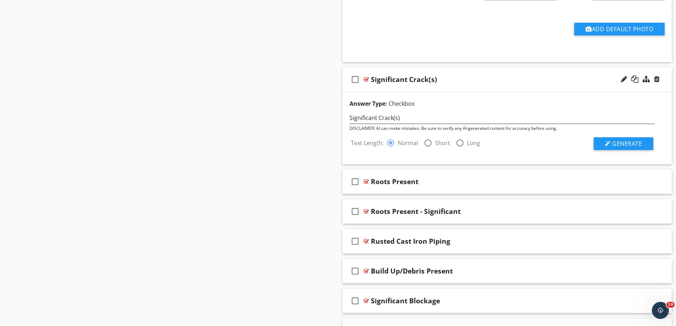
click at [367, 79] on div at bounding box center [366, 80] width 5 height 6
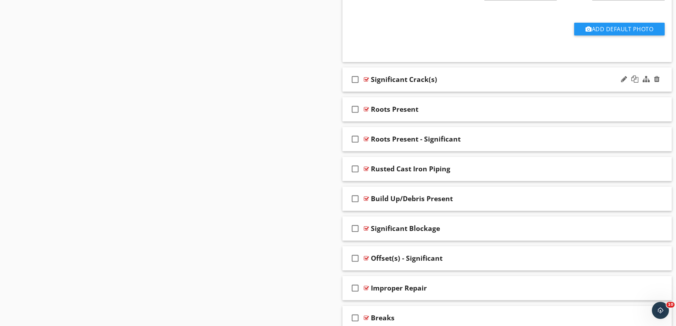
click at [367, 79] on div at bounding box center [366, 80] width 5 height 6
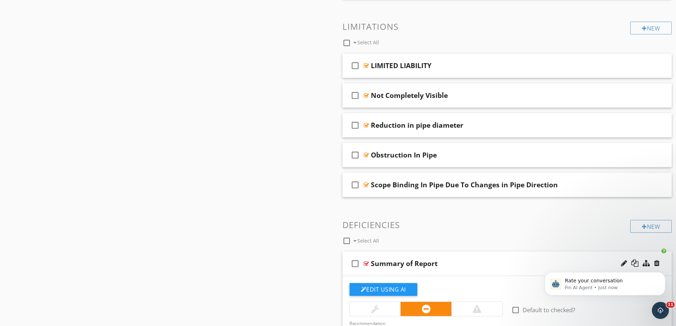
scroll to position [1525, 0]
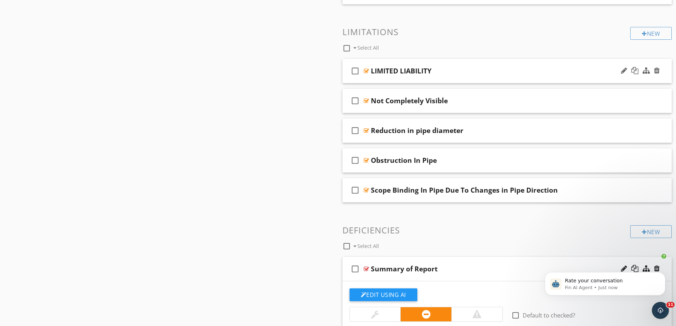
click at [366, 70] on div at bounding box center [366, 71] width 5 height 6
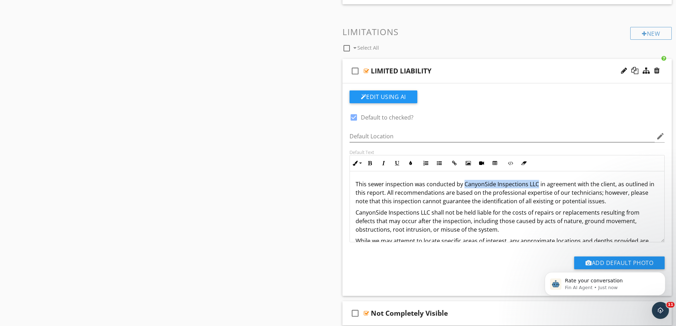
drag, startPoint x: 535, startPoint y: 184, endPoint x: 464, endPoint y: 182, distance: 71.3
click at [464, 182] on p "This sewer inspection was conducted by CanyonSide Inspections LLC in agreement …" at bounding box center [506, 193] width 303 height 26
drag, startPoint x: 429, startPoint y: 214, endPoint x: 356, endPoint y: 214, distance: 73.1
click at [356, 214] on p "CanyonSide Inspections LLC shall not be held liable for the costs of repairs or…" at bounding box center [506, 221] width 303 height 26
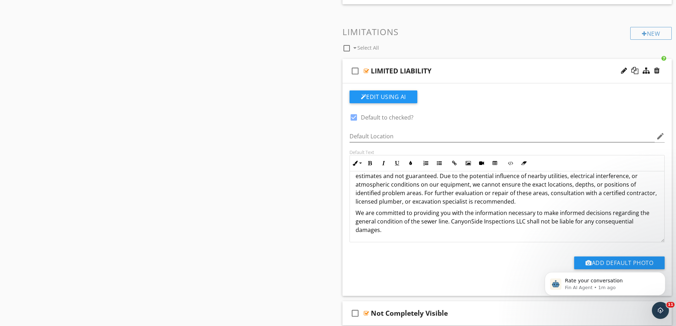
scroll to position [74, 0]
drag, startPoint x: 521, startPoint y: 222, endPoint x: 508, endPoint y: 222, distance: 13.5
click at [508, 222] on p "We are committed to providing you with the information necessary to make inform…" at bounding box center [506, 221] width 303 height 26
drag, startPoint x: 522, startPoint y: 222, endPoint x: 450, endPoint y: 223, distance: 71.7
click at [450, 223] on p "We are committed to providing you with the information necessary to make inform…" at bounding box center [506, 221] width 303 height 26
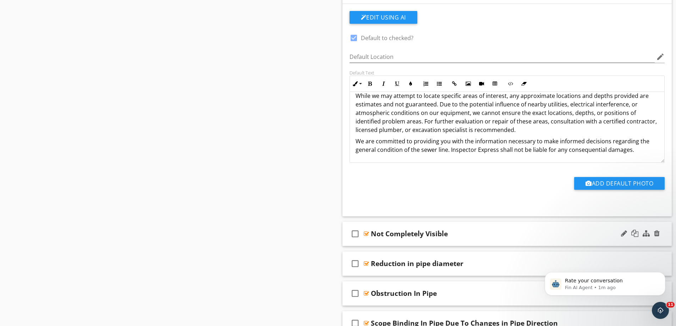
scroll to position [1640, 0]
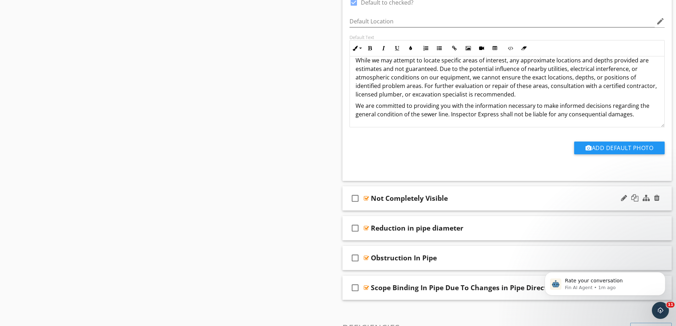
click at [367, 197] on div at bounding box center [366, 198] width 5 height 6
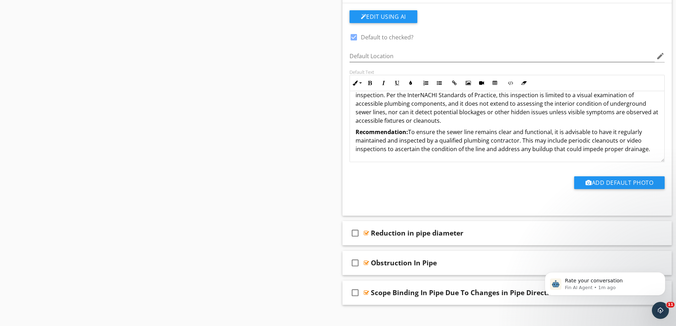
scroll to position [1853, 0]
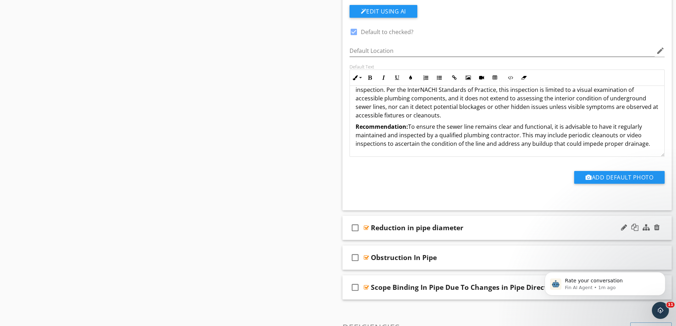
click at [366, 228] on div at bounding box center [366, 228] width 5 height 6
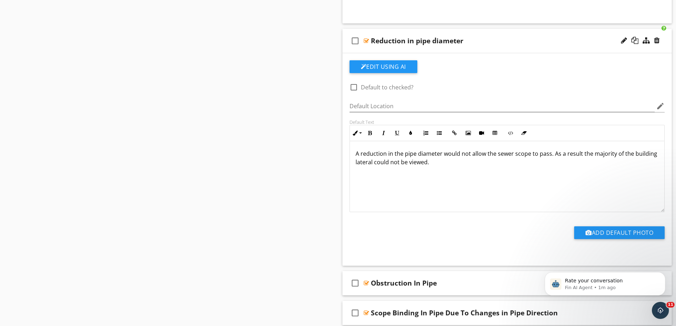
scroll to position [2066, 0]
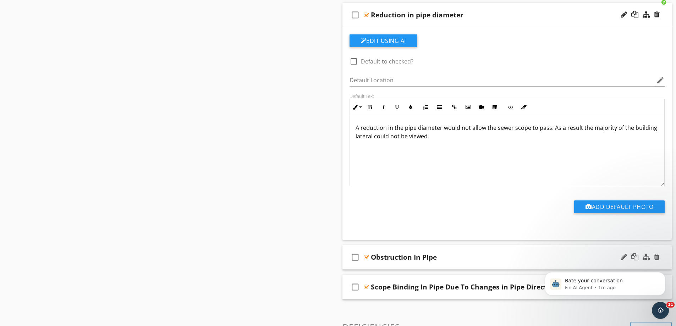
click at [367, 258] on div at bounding box center [366, 257] width 5 height 6
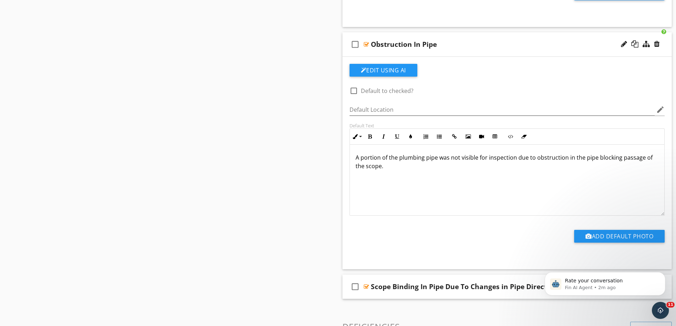
scroll to position [0, 0]
click at [365, 287] on div at bounding box center [366, 287] width 5 height 6
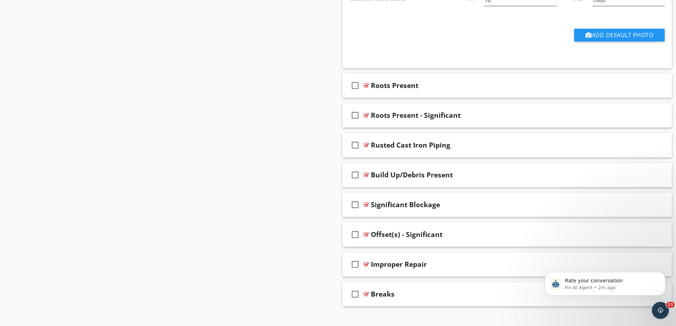
scroll to position [4282, 0]
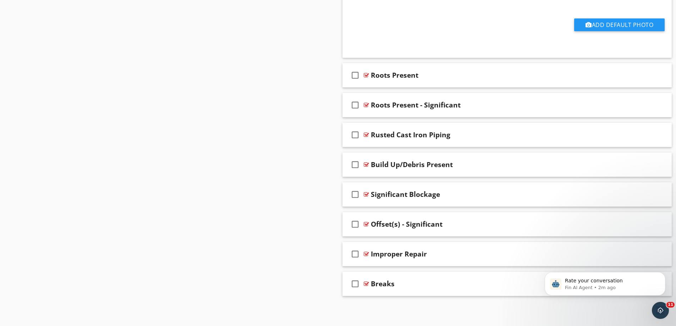
click at [366, 285] on div at bounding box center [366, 284] width 5 height 6
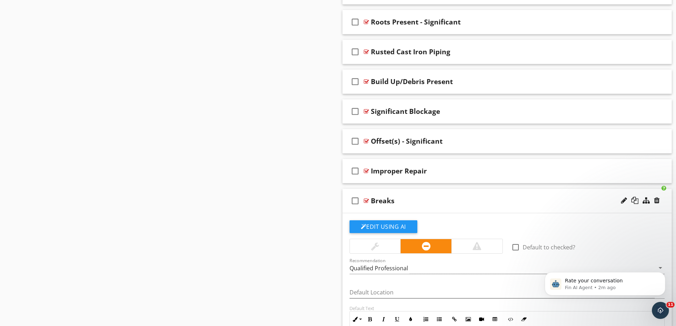
scroll to position [4352, 0]
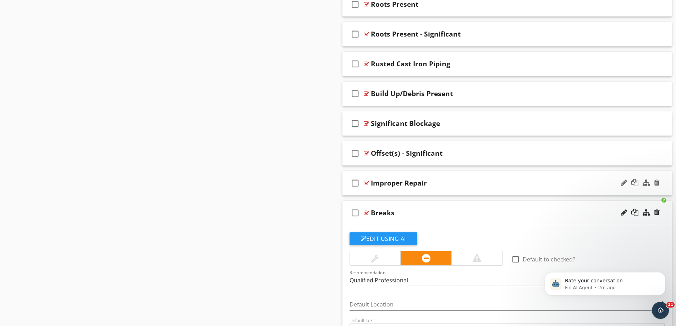
click at [366, 183] on div at bounding box center [366, 183] width 5 height 6
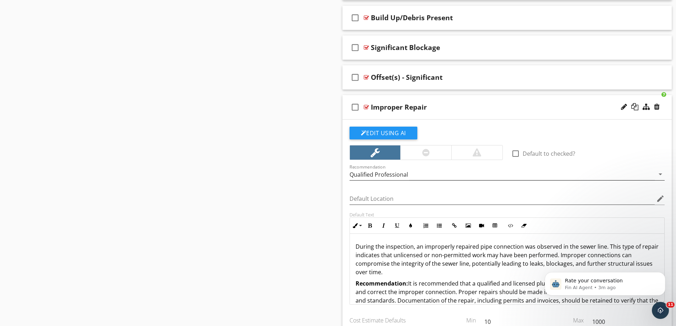
scroll to position [4388, 0]
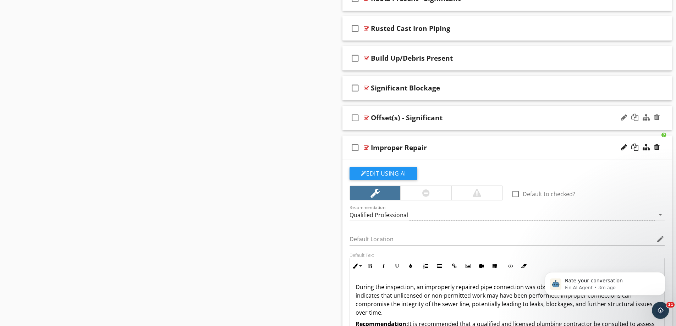
click at [367, 118] on div at bounding box center [366, 118] width 5 height 6
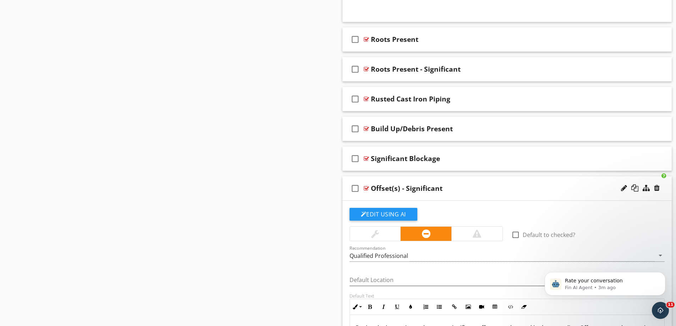
scroll to position [4317, 0]
click at [366, 159] on div at bounding box center [366, 159] width 5 height 6
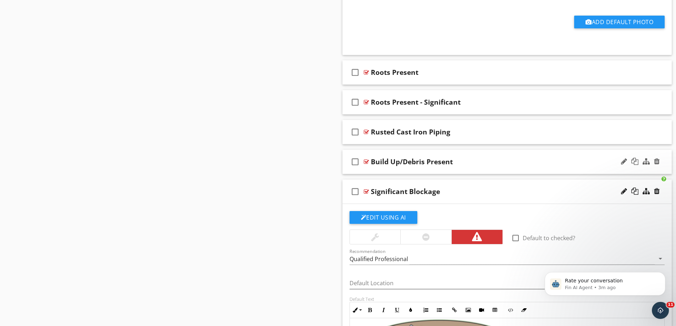
scroll to position [4282, 0]
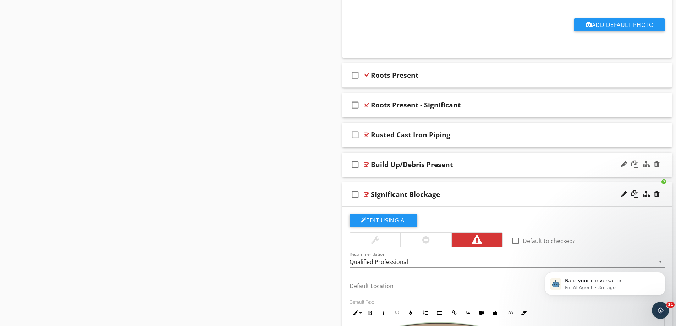
click at [367, 164] on div at bounding box center [366, 165] width 5 height 6
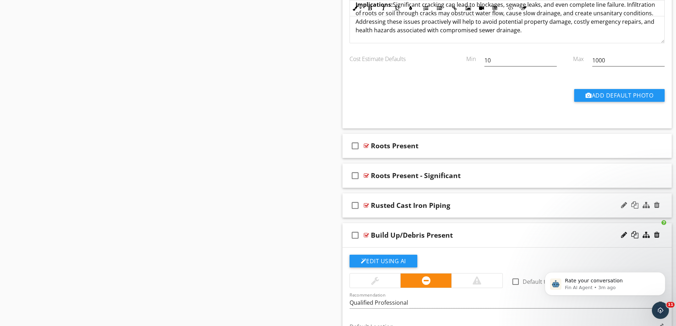
scroll to position [4211, 0]
click at [366, 206] on div at bounding box center [366, 206] width 5 height 6
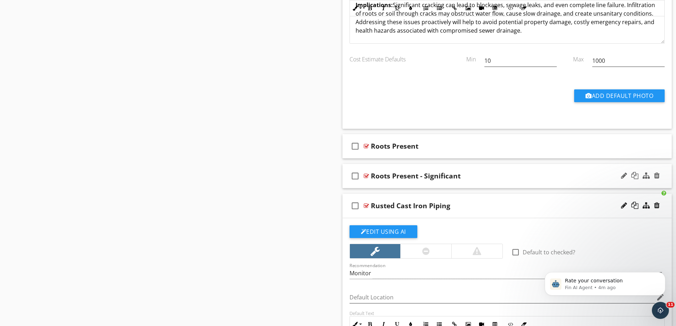
click at [364, 177] on div at bounding box center [366, 176] width 5 height 6
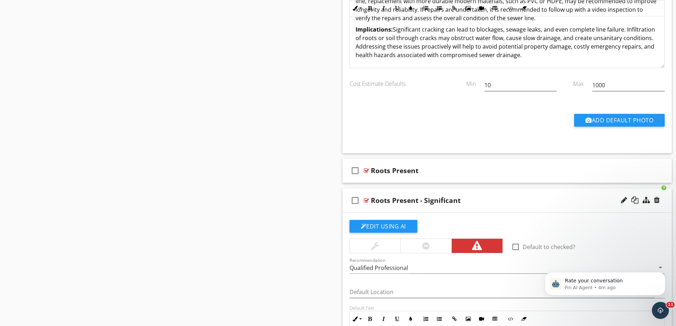
scroll to position [4175, 0]
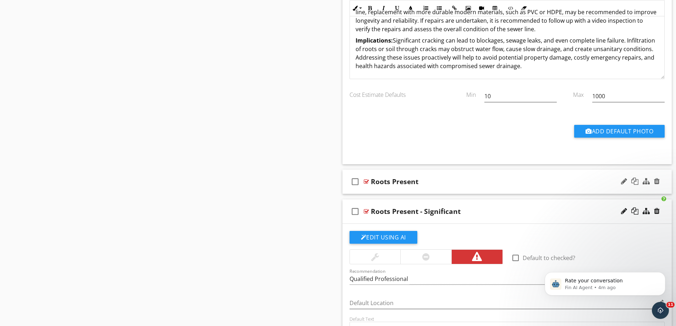
click at [366, 182] on div at bounding box center [366, 182] width 5 height 6
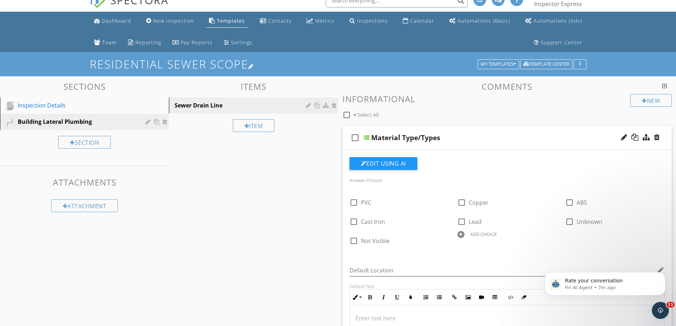
scroll to position [0, 0]
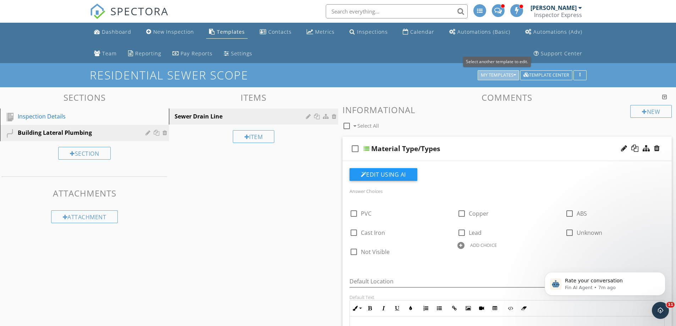
click at [500, 73] on div "My Templates" at bounding box center [498, 75] width 35 height 5
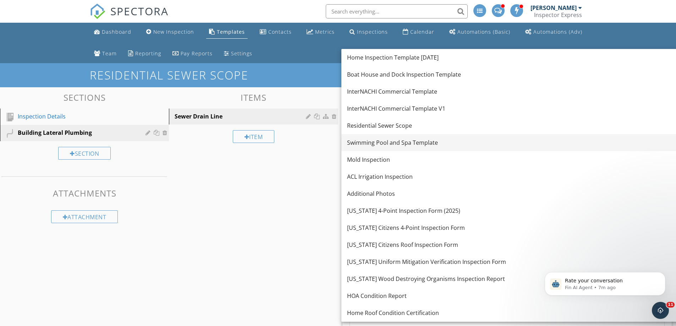
drag, startPoint x: 385, startPoint y: 75, endPoint x: 392, endPoint y: 149, distance: 74.4
click at [392, 149] on div "Home Inspection Template 4/27/25 Boat House and Dock Inspection Template InterN…" at bounding box center [533, 185] width 385 height 273
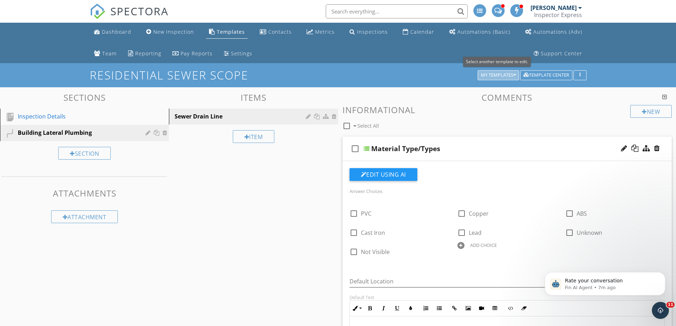
click at [491, 74] on div "My Templates" at bounding box center [498, 75] width 35 height 5
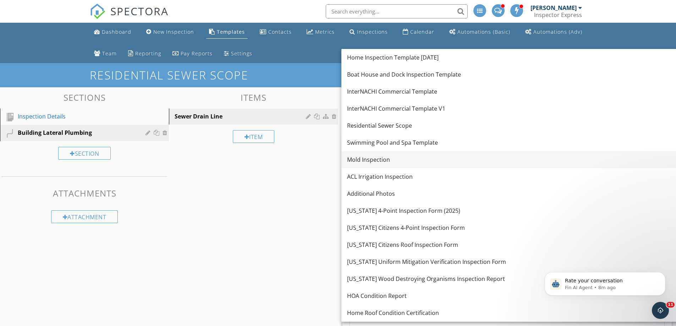
click at [368, 161] on div "Mold Inspection" at bounding box center [534, 159] width 374 height 9
type textarea "<p>During the inspection, an unpassable blockage was encountered in the sewer l…"
type textarea "<p>During the inspection, portions of the sewer line were found to be construct…"
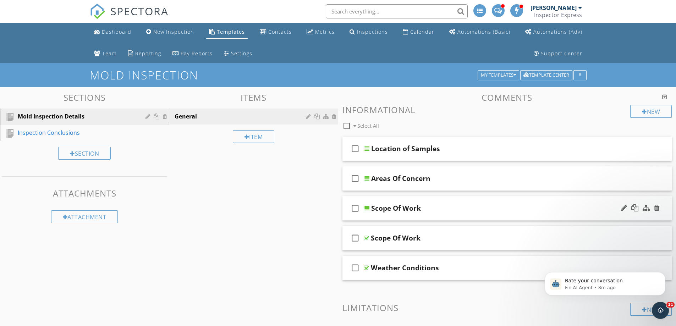
click at [365, 209] on div at bounding box center [367, 208] width 6 height 6
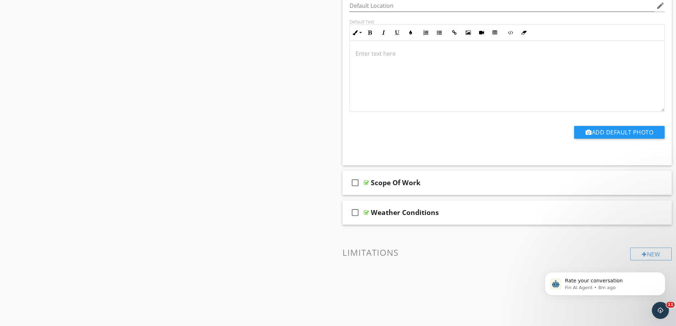
scroll to position [330, 0]
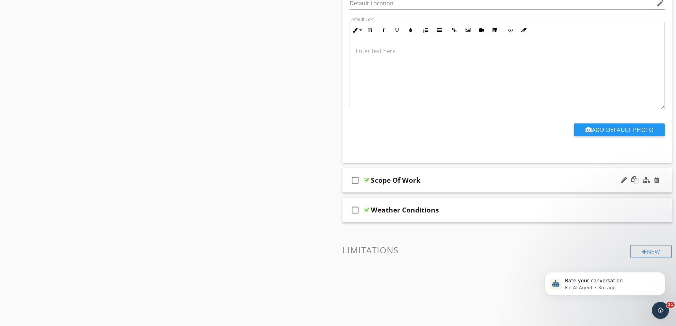
click at [365, 180] on div at bounding box center [366, 180] width 5 height 6
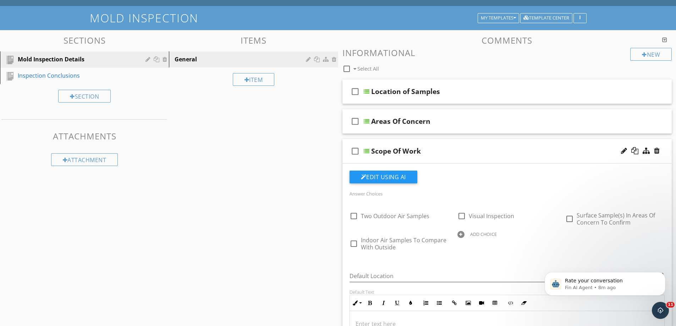
scroll to position [46, 0]
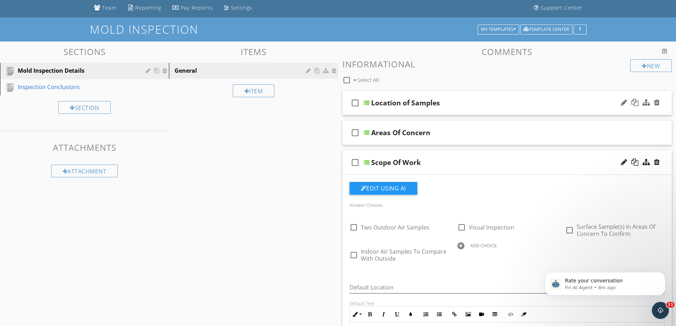
click at [365, 103] on div at bounding box center [367, 103] width 6 height 6
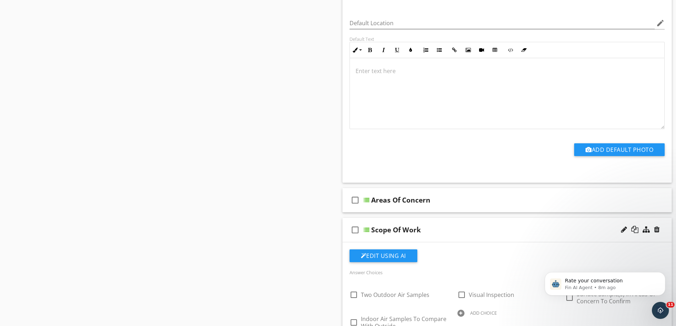
scroll to position [259, 0]
click at [365, 200] on div at bounding box center [367, 200] width 6 height 6
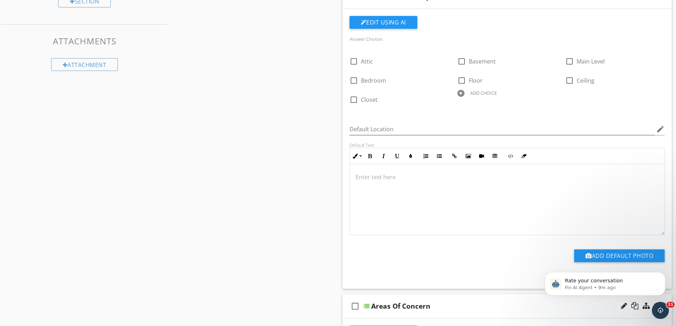
scroll to position [0, 0]
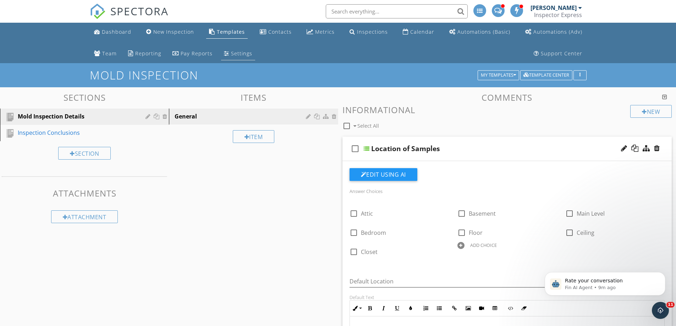
click at [231, 54] on div "Settings" at bounding box center [241, 53] width 21 height 7
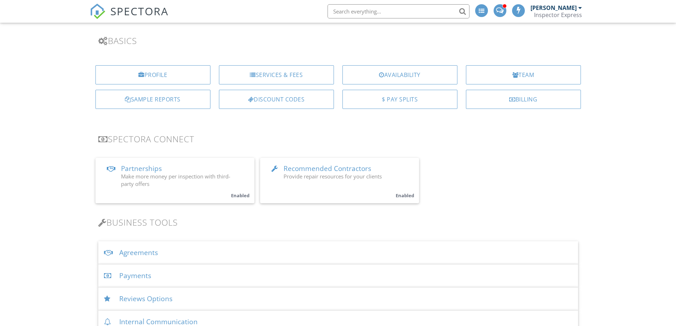
scroll to position [71, 0]
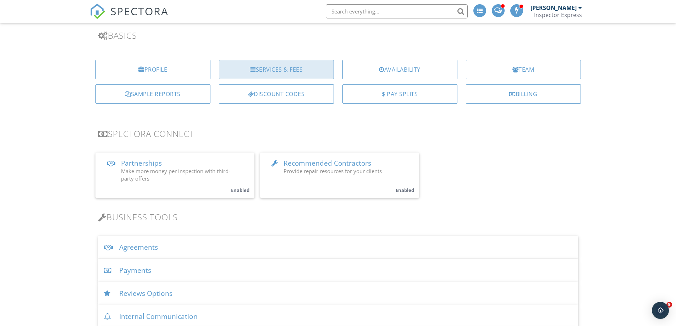
click at [301, 71] on div "Services & Fees" at bounding box center [276, 69] width 115 height 19
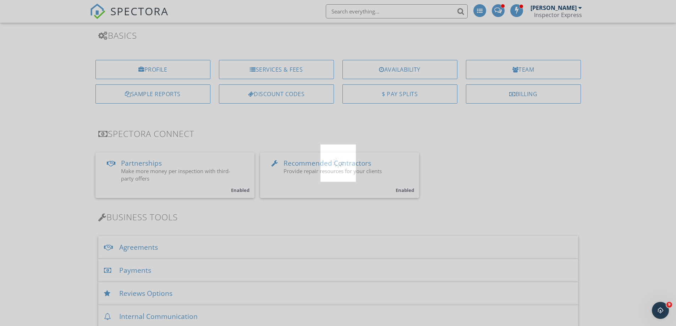
scroll to position [0, 0]
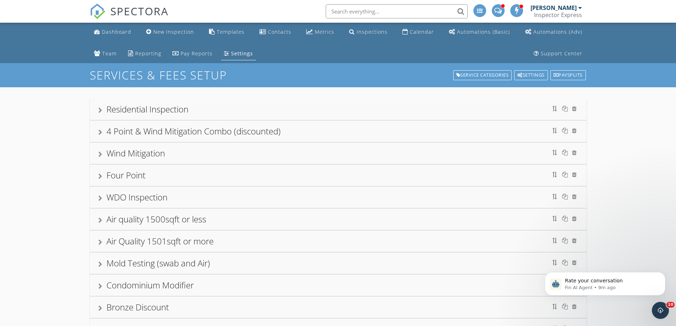
scroll to position [35, 0]
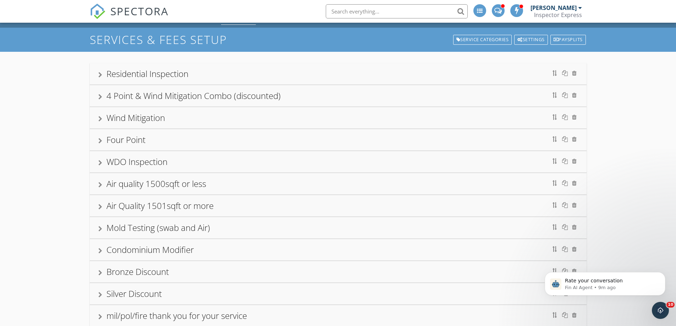
click at [101, 227] on div at bounding box center [100, 229] width 4 height 6
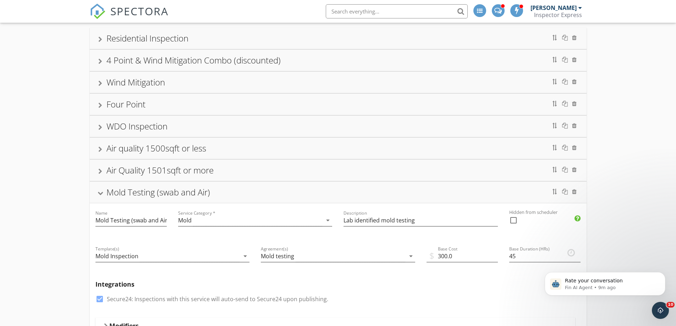
scroll to position [106, 0]
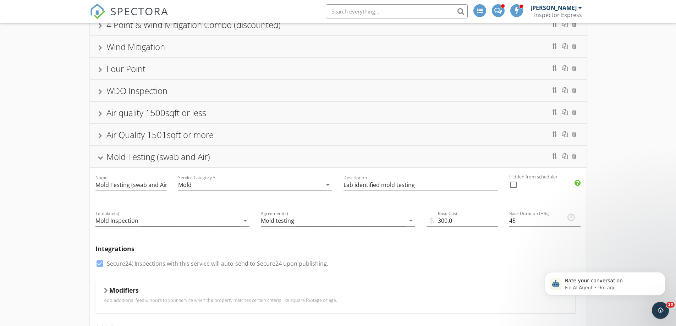
click at [101, 156] on div at bounding box center [100, 158] width 6 height 4
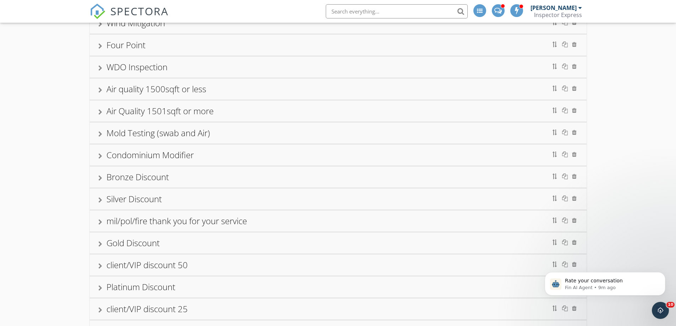
scroll to position [142, 0]
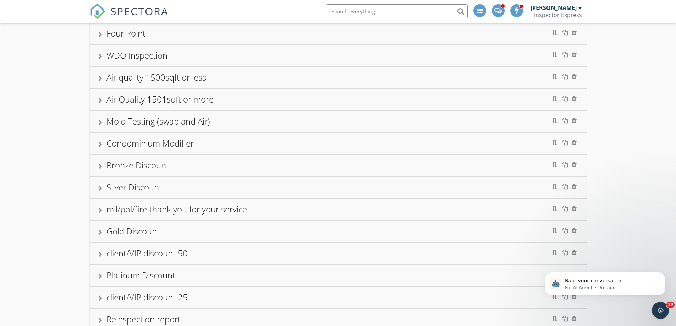
drag, startPoint x: 112, startPoint y: 230, endPoint x: 112, endPoint y: 226, distance: 4.3
click at [112, 226] on div "Gold Discount" at bounding box center [132, 231] width 53 height 12
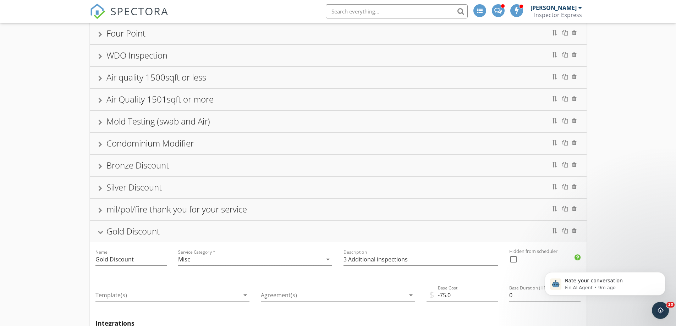
drag, startPoint x: 553, startPoint y: 227, endPoint x: 550, endPoint y: 202, distance: 25.0
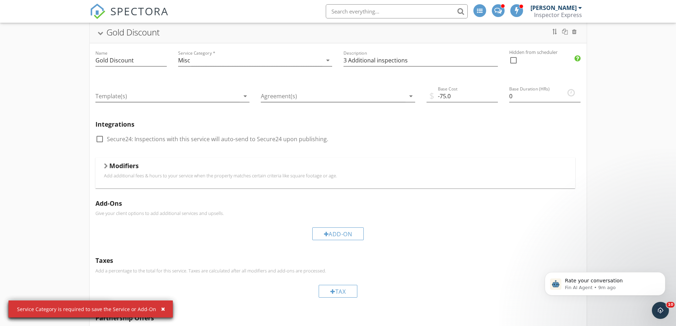
scroll to position [319, 0]
click at [99, 32] on div at bounding box center [100, 33] width 6 height 4
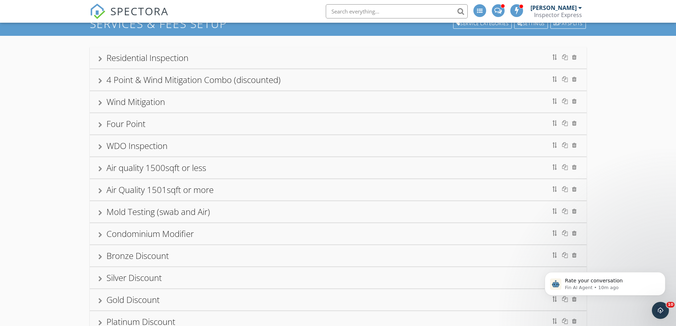
scroll to position [30, 0]
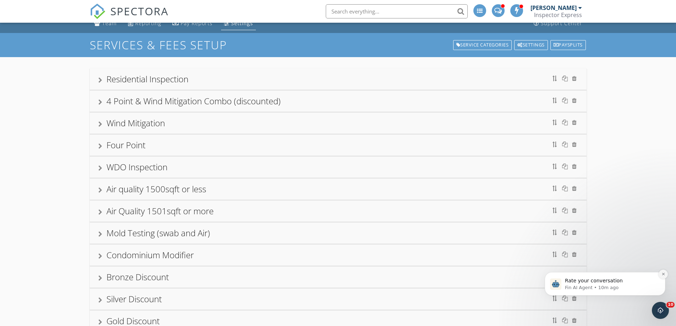
click at [664, 274] on icon "Dismiss notification" at bounding box center [663, 274] width 4 height 4
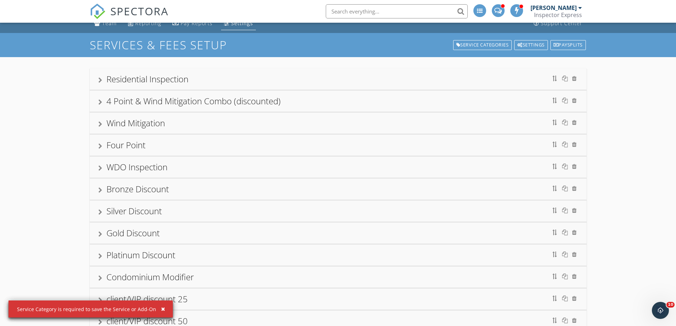
scroll to position [0, 0]
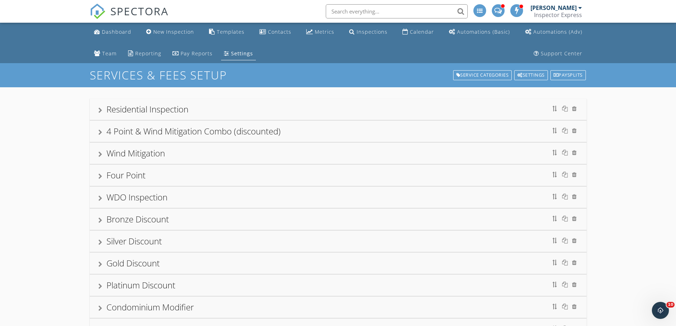
click at [99, 108] on div at bounding box center [100, 110] width 4 height 6
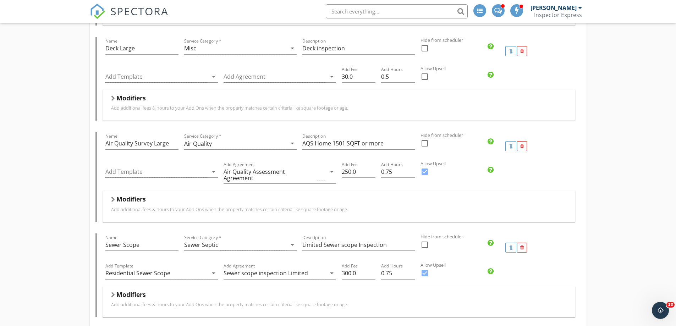
scroll to position [780, 0]
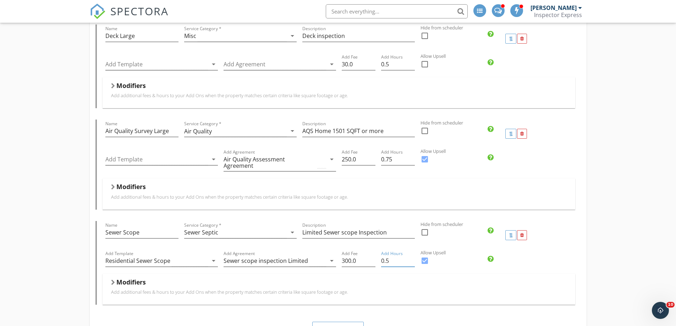
type input "0.5"
click at [412, 255] on input "0.5" at bounding box center [398, 261] width 34 height 12
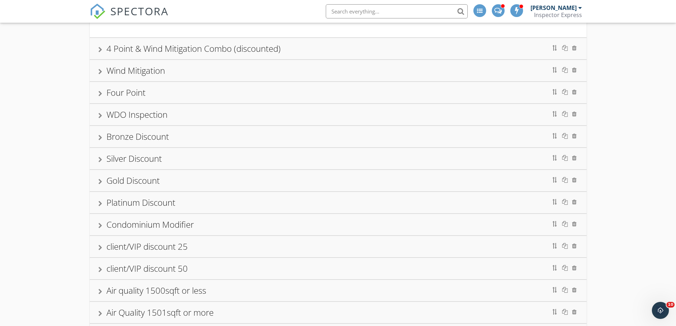
scroll to position [1241, 0]
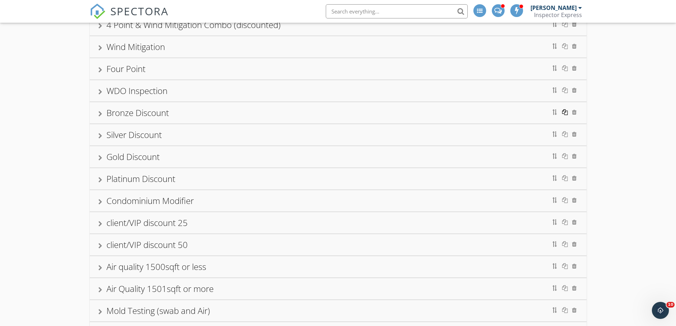
click at [565, 109] on div at bounding box center [565, 112] width 6 height 6
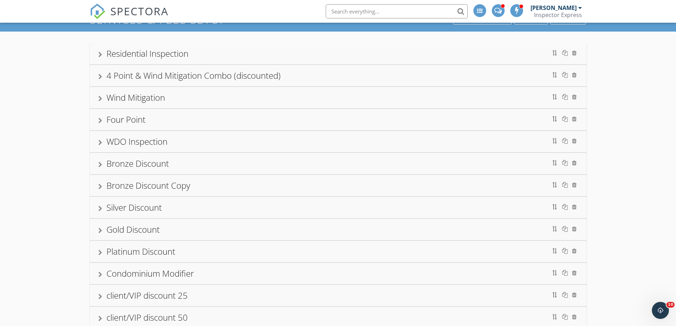
scroll to position [17, 0]
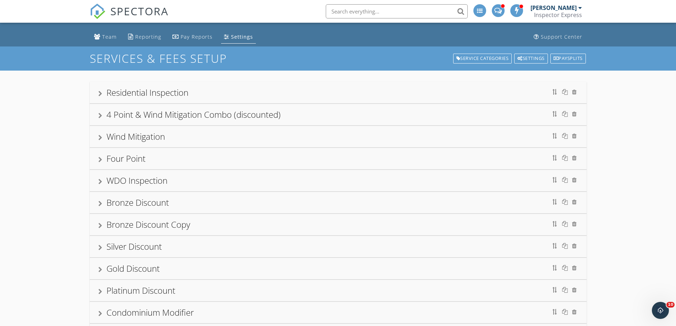
click at [100, 94] on div at bounding box center [100, 94] width 4 height 6
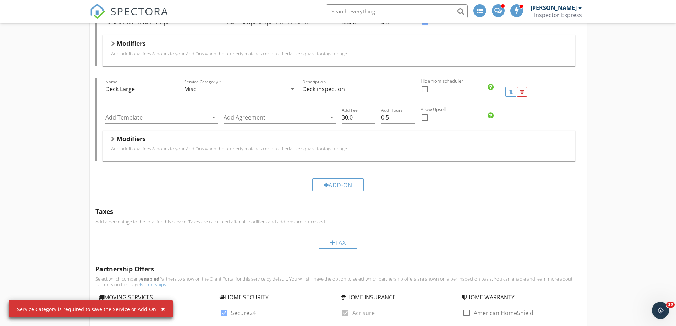
scroll to position [939, 0]
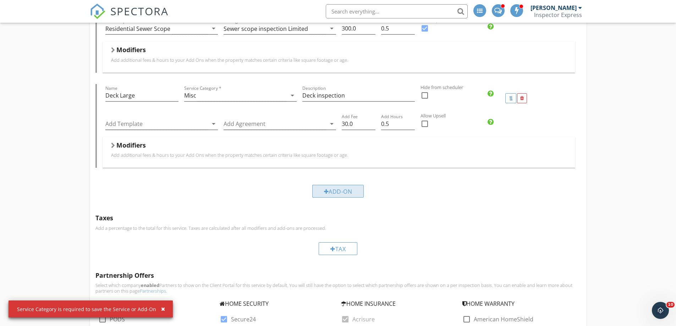
click at [337, 185] on div "Add-On" at bounding box center [338, 191] width 52 height 13
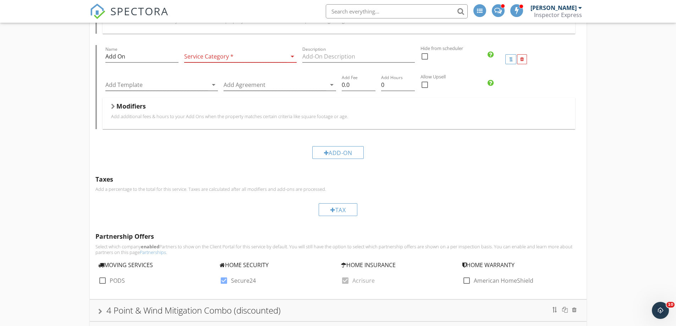
scroll to position [1010, 0]
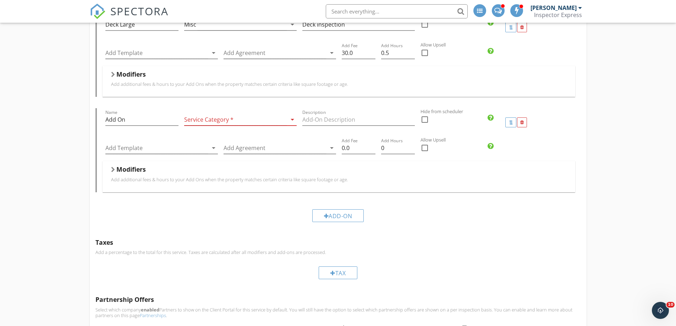
click at [292, 115] on icon "arrow_drop_down" at bounding box center [292, 119] width 9 height 9
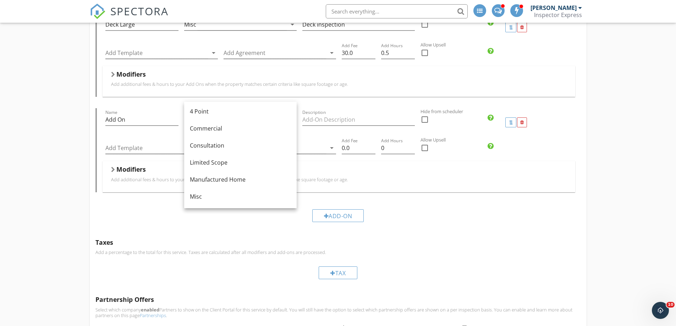
scroll to position [0, 0]
click at [209, 110] on div "Service Category * arrow_drop_down" at bounding box center [240, 121] width 112 height 23
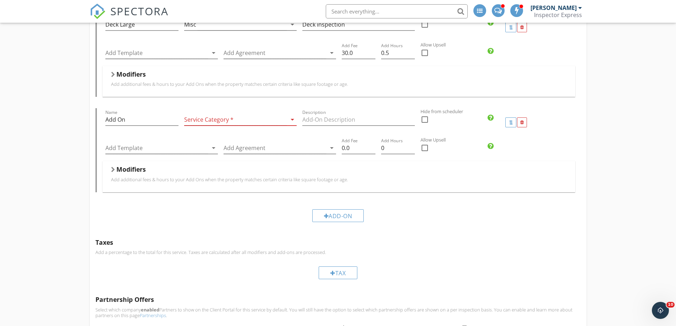
click at [202, 114] on div at bounding box center [235, 120] width 103 height 12
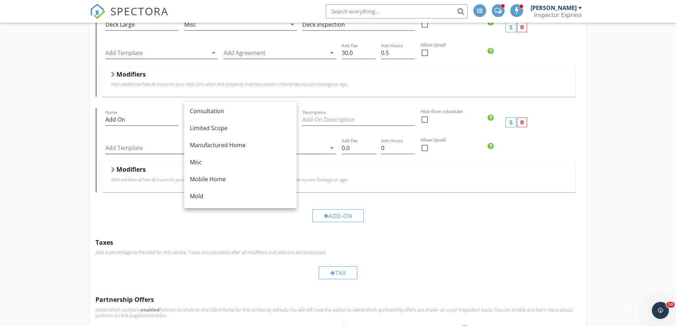
scroll to position [71, 0]
click at [203, 127] on div "Misc" at bounding box center [240, 127] width 101 height 9
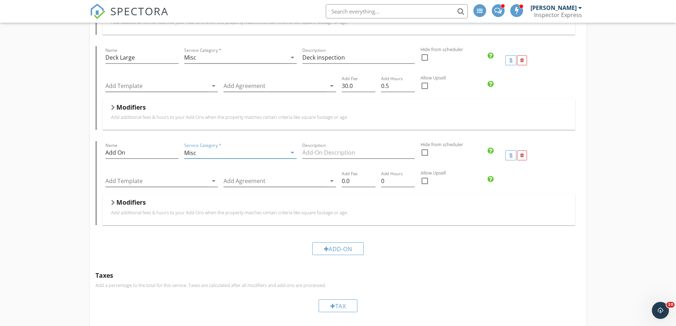
scroll to position [939, 0]
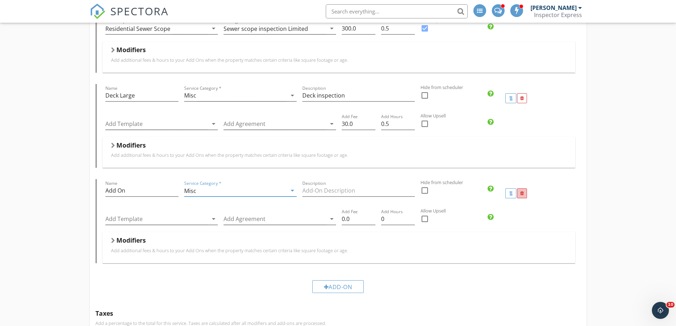
click at [523, 191] on div at bounding box center [522, 193] width 4 height 5
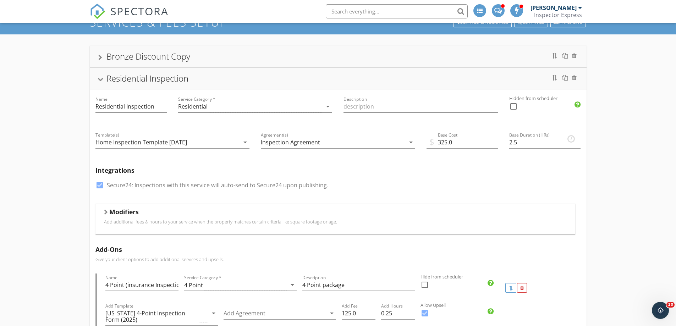
scroll to position [52, 0]
click at [574, 56] on div at bounding box center [574, 56] width 5 height 6
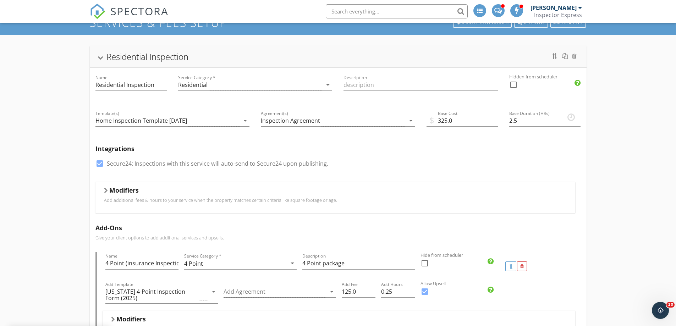
click at [101, 57] on div at bounding box center [100, 58] width 6 height 4
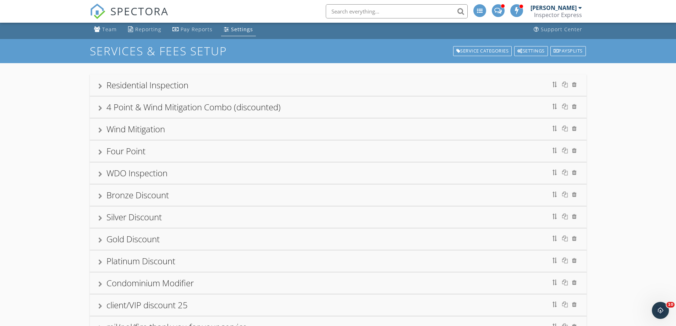
scroll to position [0, 0]
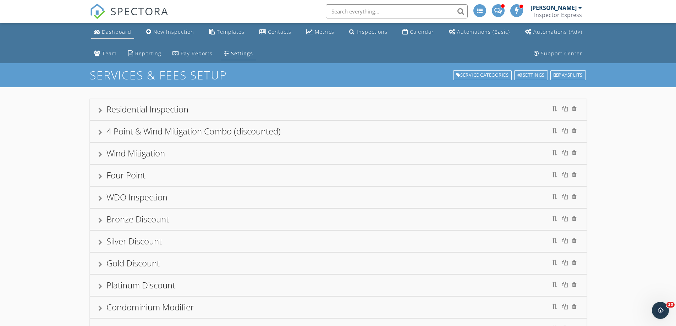
click at [112, 31] on div "Dashboard" at bounding box center [116, 31] width 29 height 7
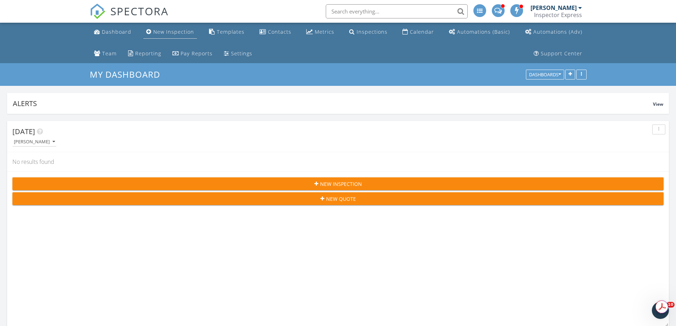
click at [159, 33] on div "New Inspection" at bounding box center [173, 31] width 41 height 7
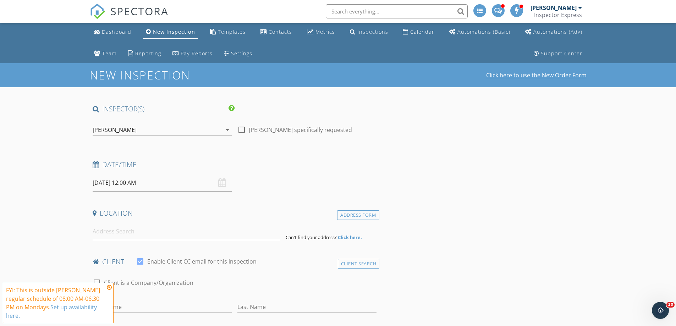
click at [515, 76] on link "Click here to use the New Order Form" at bounding box center [536, 75] width 100 height 6
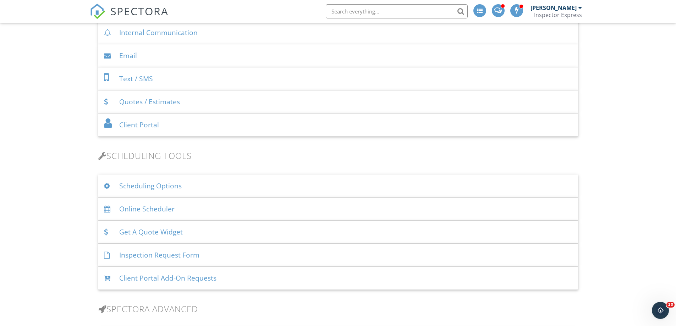
scroll to position [390, 0]
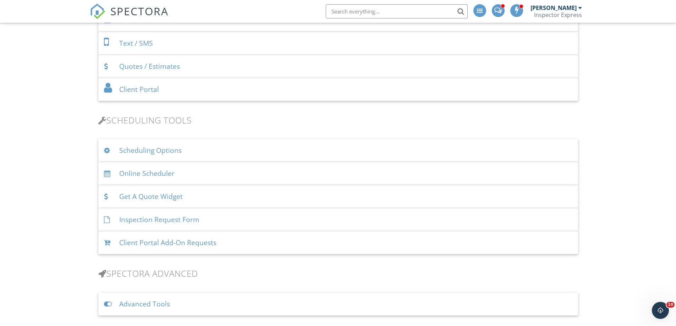
click at [122, 150] on div "Scheduling Options" at bounding box center [338, 150] width 480 height 23
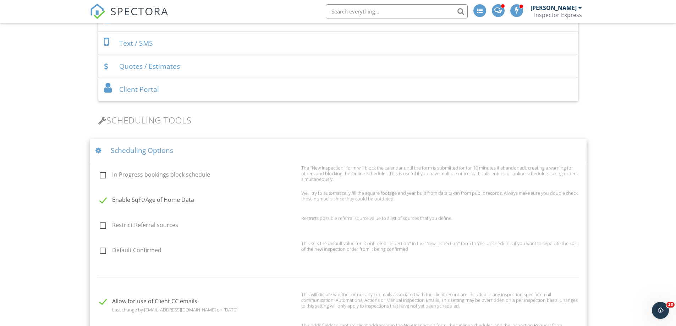
click at [103, 253] on label "Default Confirmed" at bounding box center [198, 251] width 197 height 9
click at [100, 253] on input "Default Confirmed" at bounding box center [97, 251] width 5 height 5
click at [103, 253] on label "Default Confirmed" at bounding box center [198, 251] width 197 height 9
checkbox input "false"
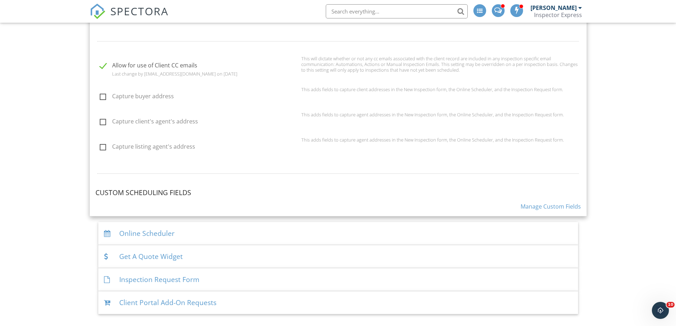
scroll to position [638, 0]
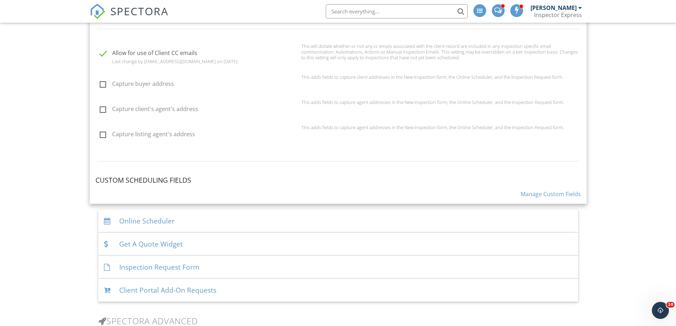
click at [534, 192] on link "Manage Custom Fields" at bounding box center [550, 194] width 60 height 8
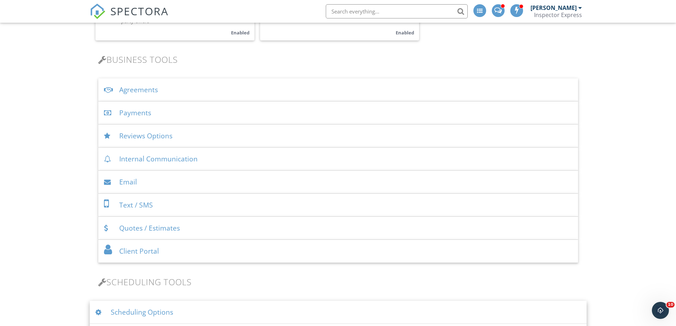
scroll to position [224, 0]
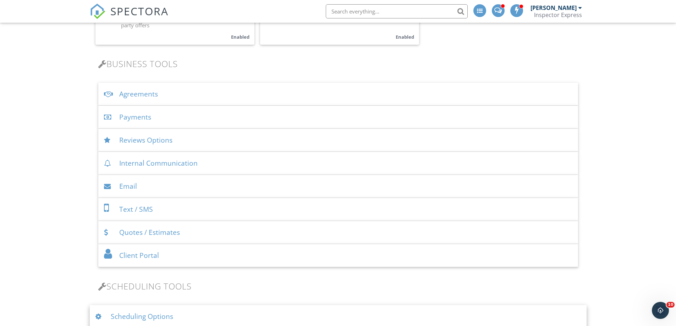
click at [132, 255] on div "Client Portal" at bounding box center [338, 255] width 480 height 23
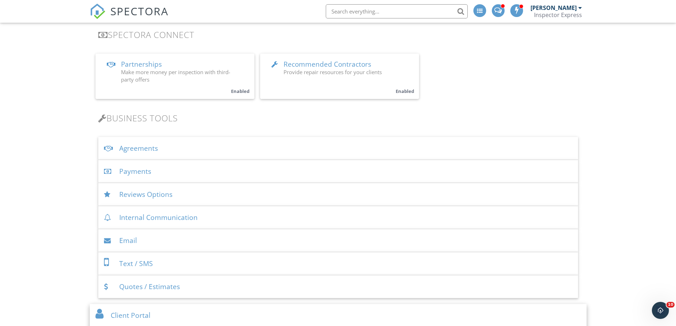
scroll to position [153, 0]
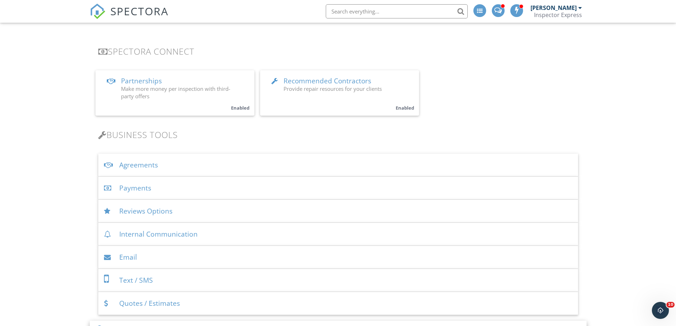
click at [120, 189] on div "Payments" at bounding box center [338, 188] width 480 height 23
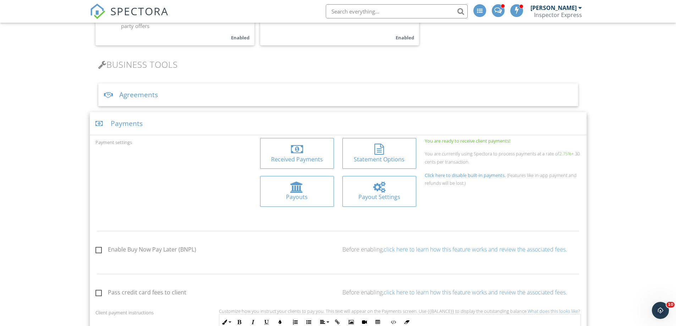
scroll to position [224, 0]
click at [374, 189] on div at bounding box center [379, 186] width 12 height 11
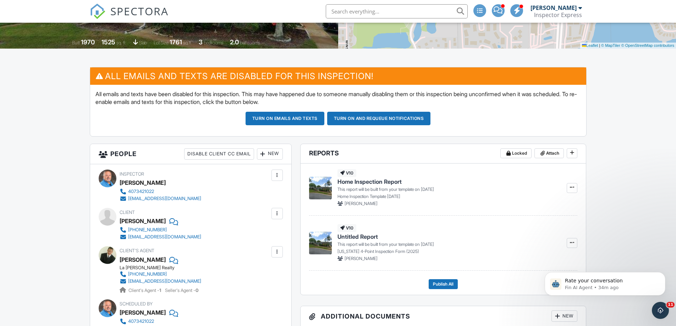
scroll to position [142, 0]
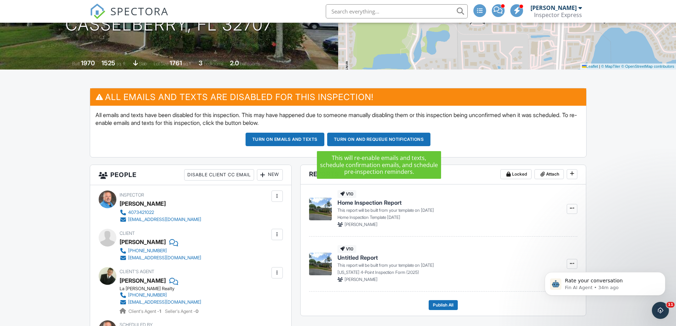
click at [373, 140] on button "Turn on and Requeue Notifications" at bounding box center [379, 139] width 104 height 13
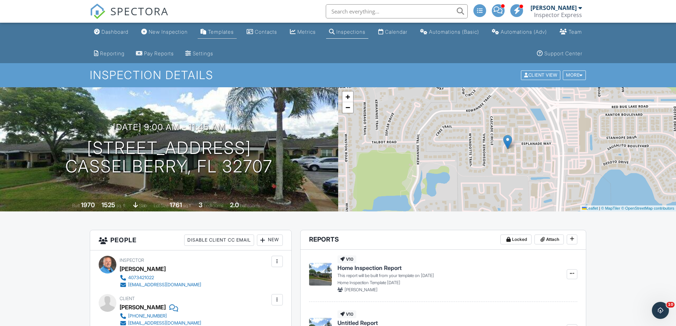
click at [233, 32] on div "Templates" at bounding box center [221, 32] width 26 height 6
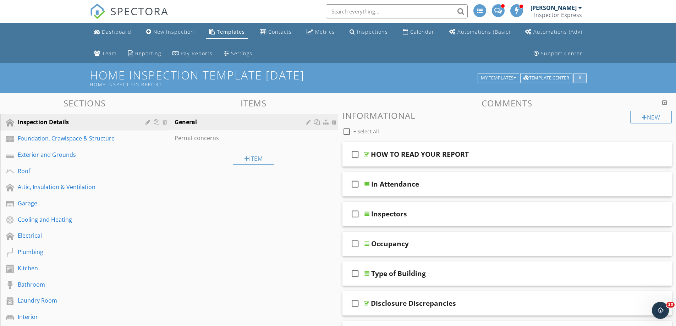
click at [580, 76] on div "button" at bounding box center [579, 78] width 7 height 5
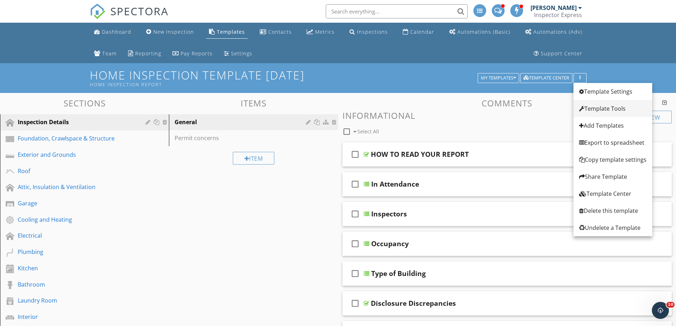
click at [604, 109] on div "Template Tools" at bounding box center [612, 108] width 67 height 9
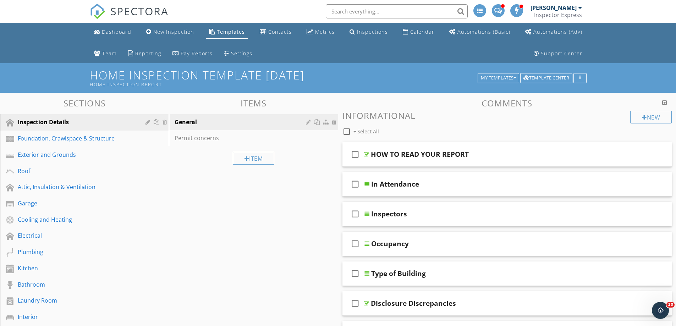
click at [606, 112] on div at bounding box center [338, 163] width 676 height 326
click at [580, 75] on button "button" at bounding box center [579, 78] width 13 height 10
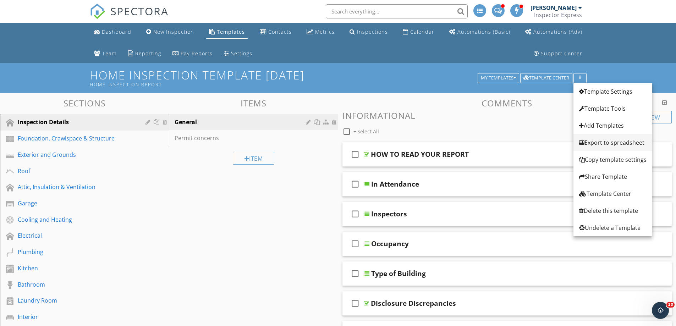
click at [602, 141] on div "Export to spreadsheet" at bounding box center [612, 142] width 67 height 9
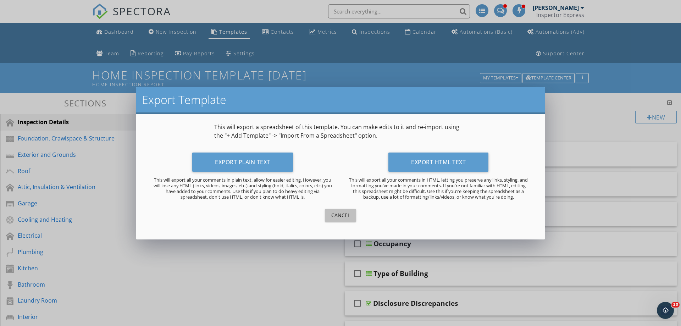
click at [344, 216] on div "Cancel" at bounding box center [341, 214] width 20 height 7
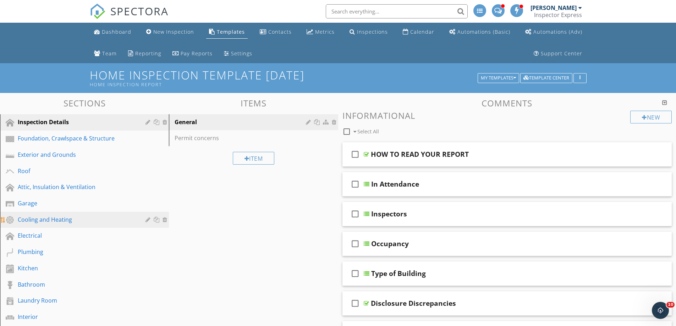
click at [100, 223] on div "Cooling and Heating" at bounding box center [76, 219] width 117 height 9
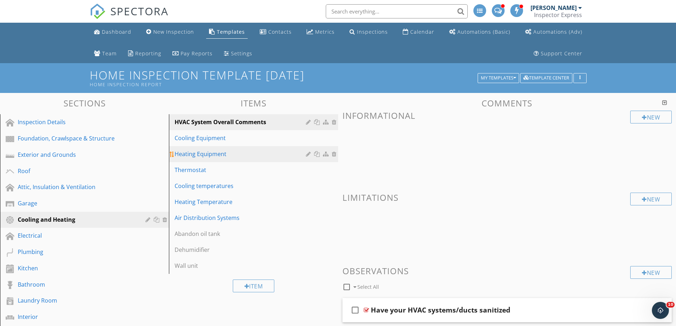
click at [183, 154] on div "Heating Equipment" at bounding box center [241, 154] width 133 height 9
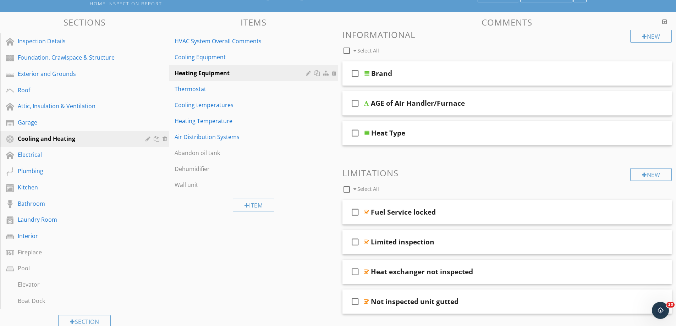
scroll to position [71, 0]
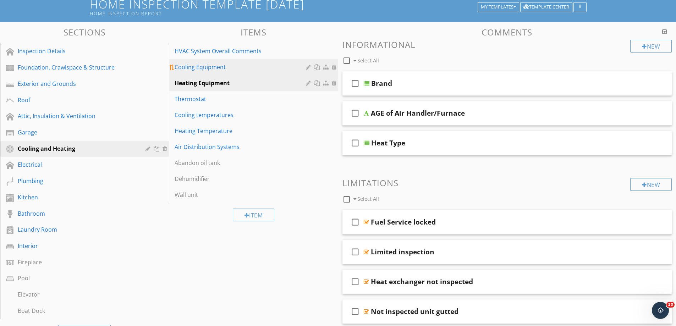
click at [217, 65] on div "Cooling Equipment" at bounding box center [241, 67] width 133 height 9
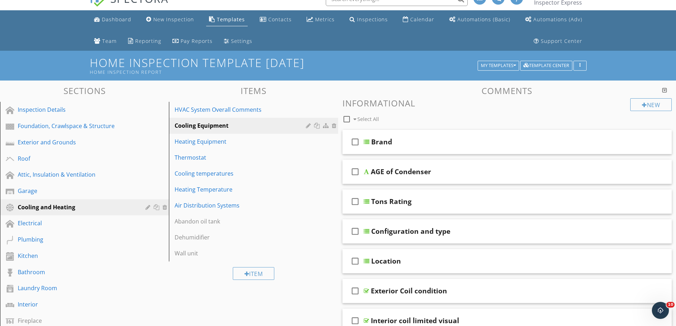
scroll to position [0, 0]
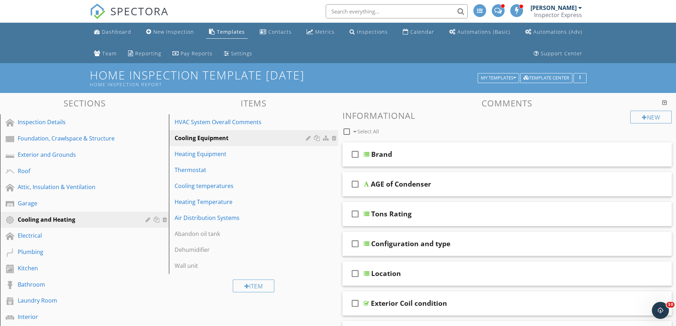
click at [48, 74] on div "Home Inspection Template 4/27/25 Home Inspection Report My Templates Template C…" at bounding box center [338, 77] width 676 height 29
